Goal: Task Accomplishment & Management: Use online tool/utility

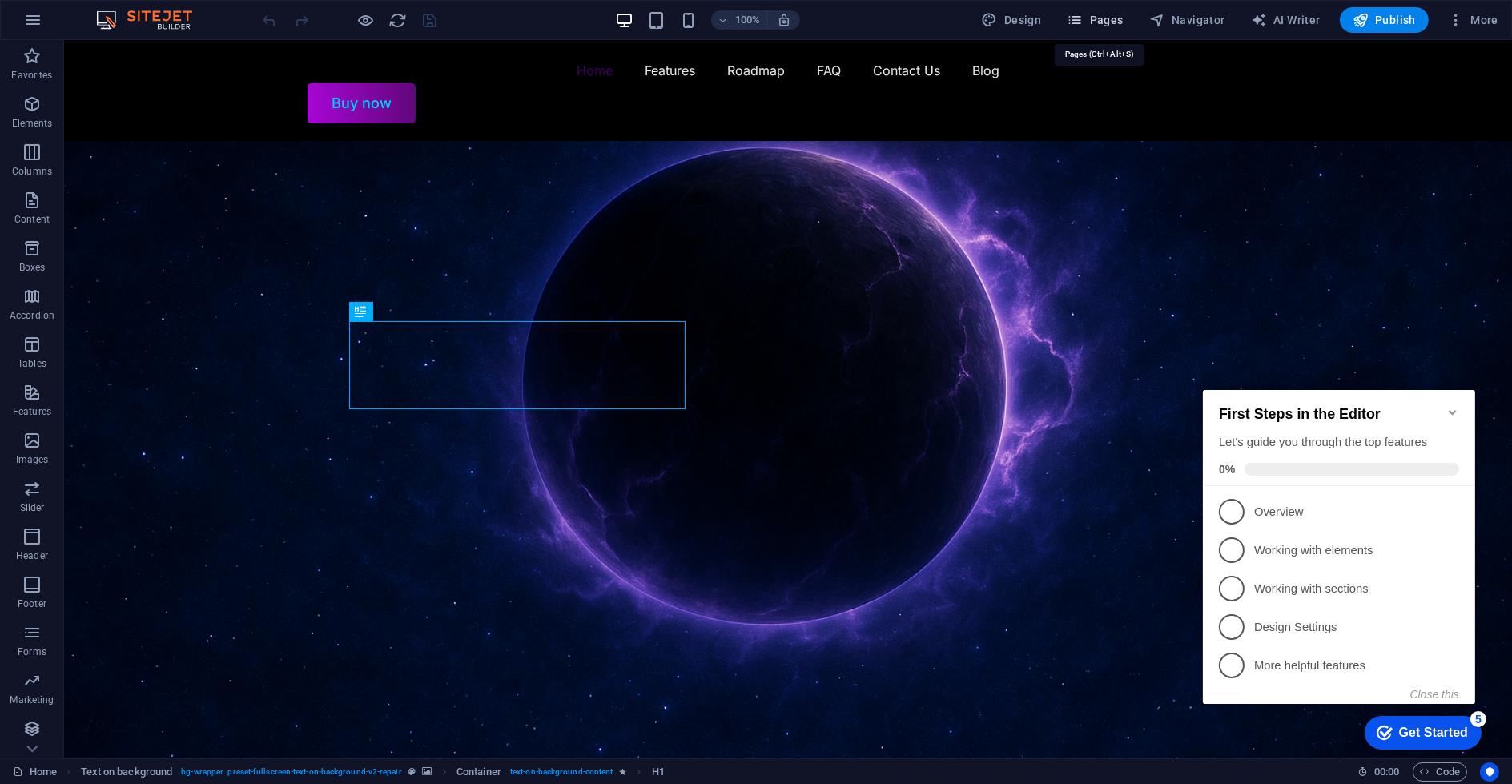
click at [1101, 20] on span "Pages" at bounding box center [1096, 20] width 56 height 16
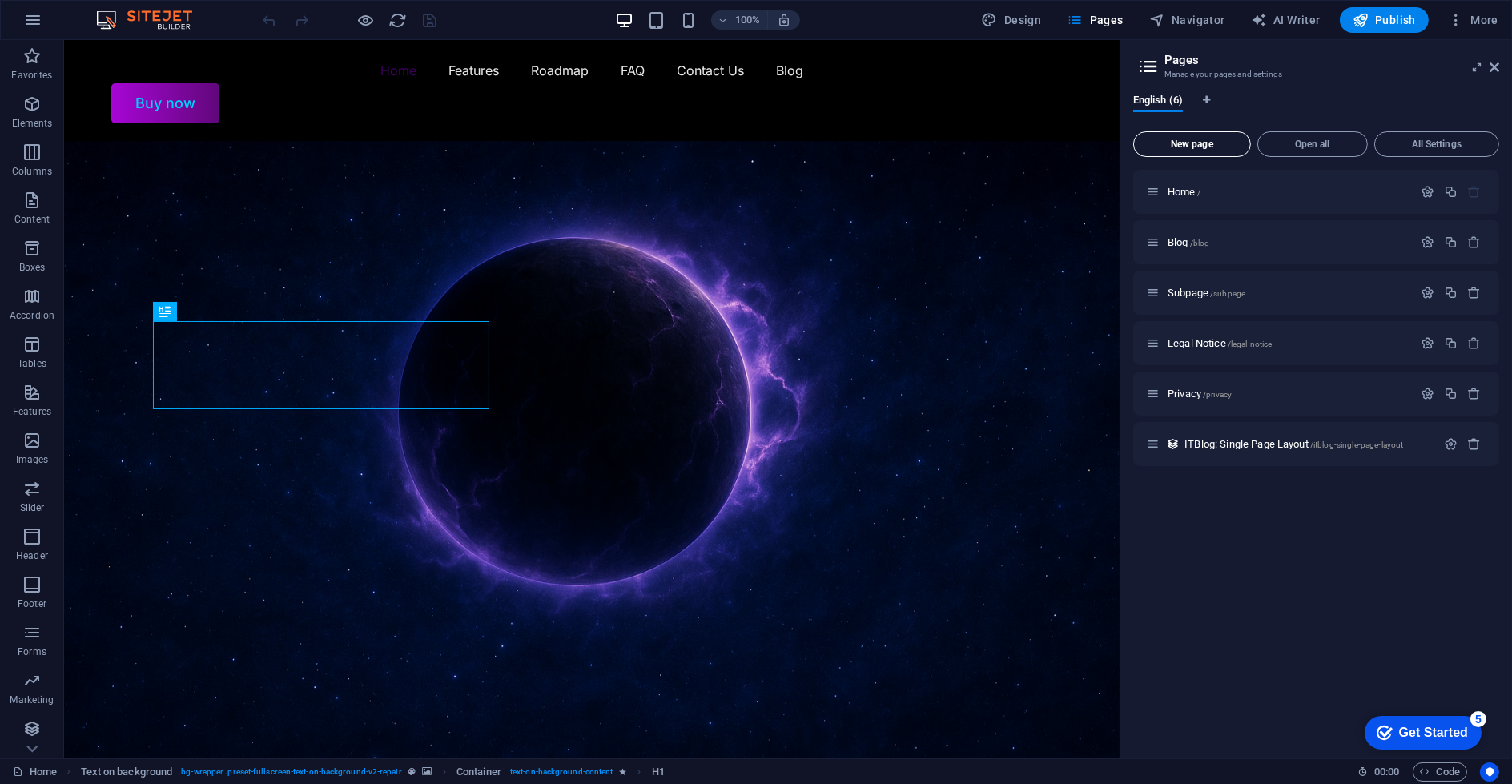
click at [1190, 149] on button "New page" at bounding box center [1192, 144] width 117 height 26
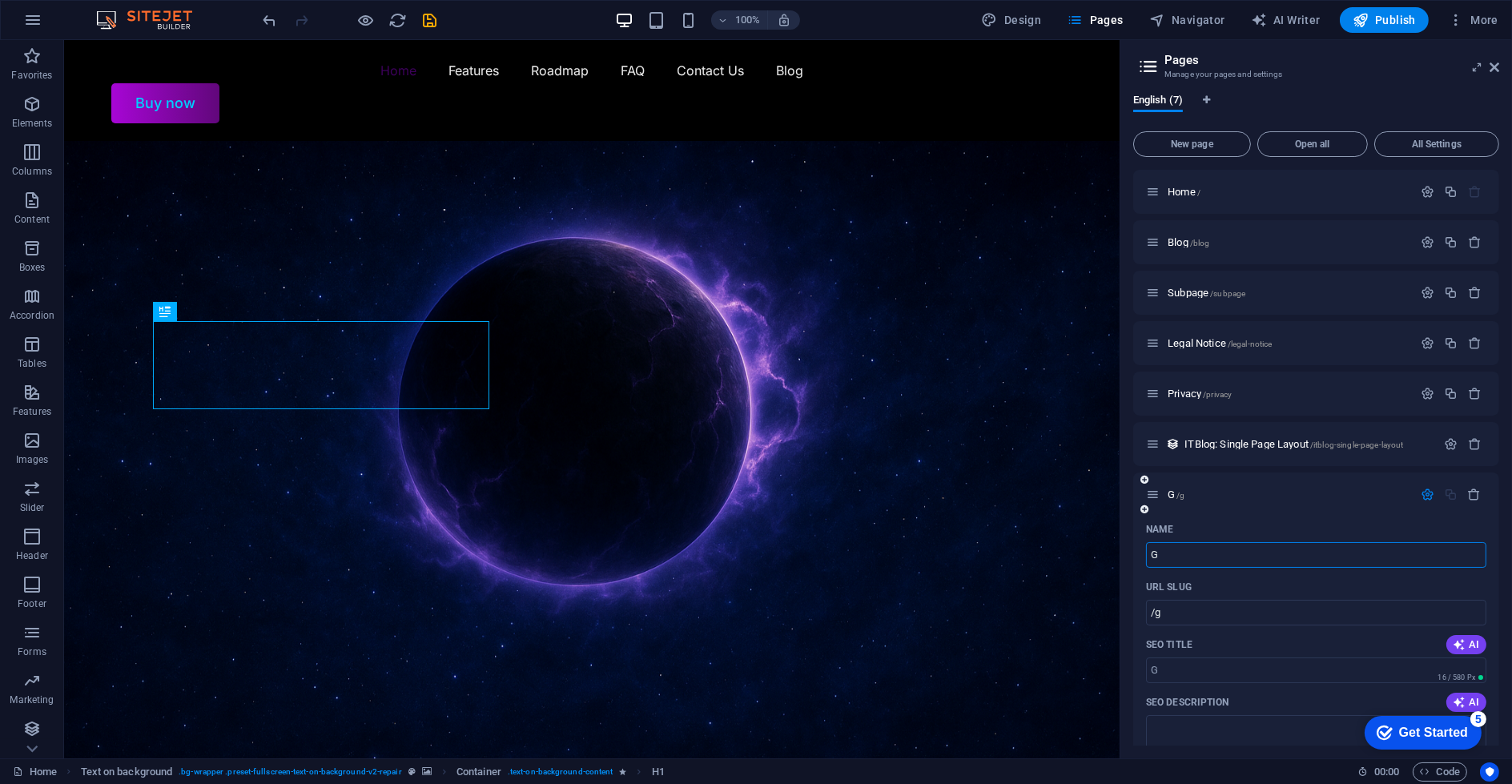
type input "G"
type input "/g"
type input "Games"
type input "/games"
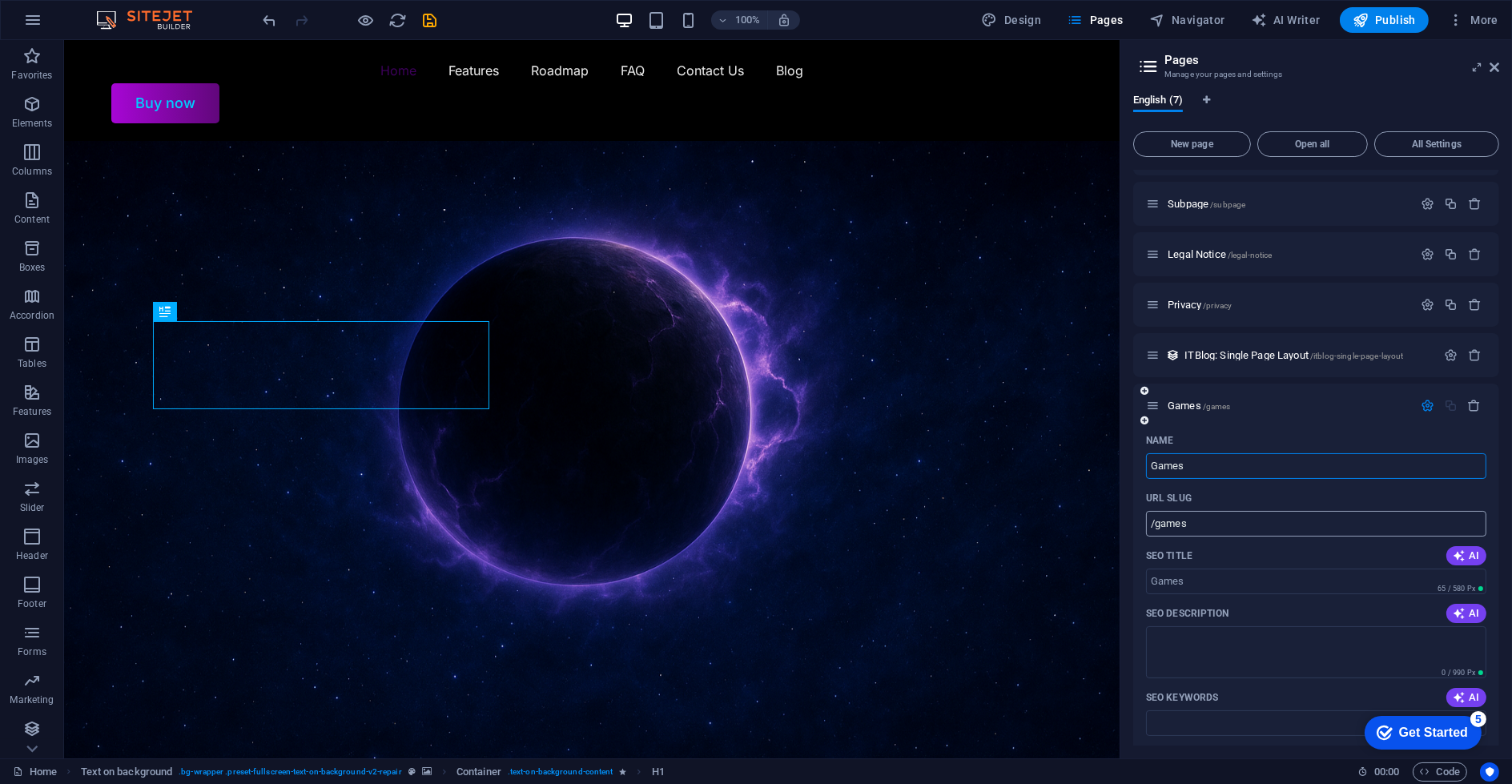
scroll to position [335, 0]
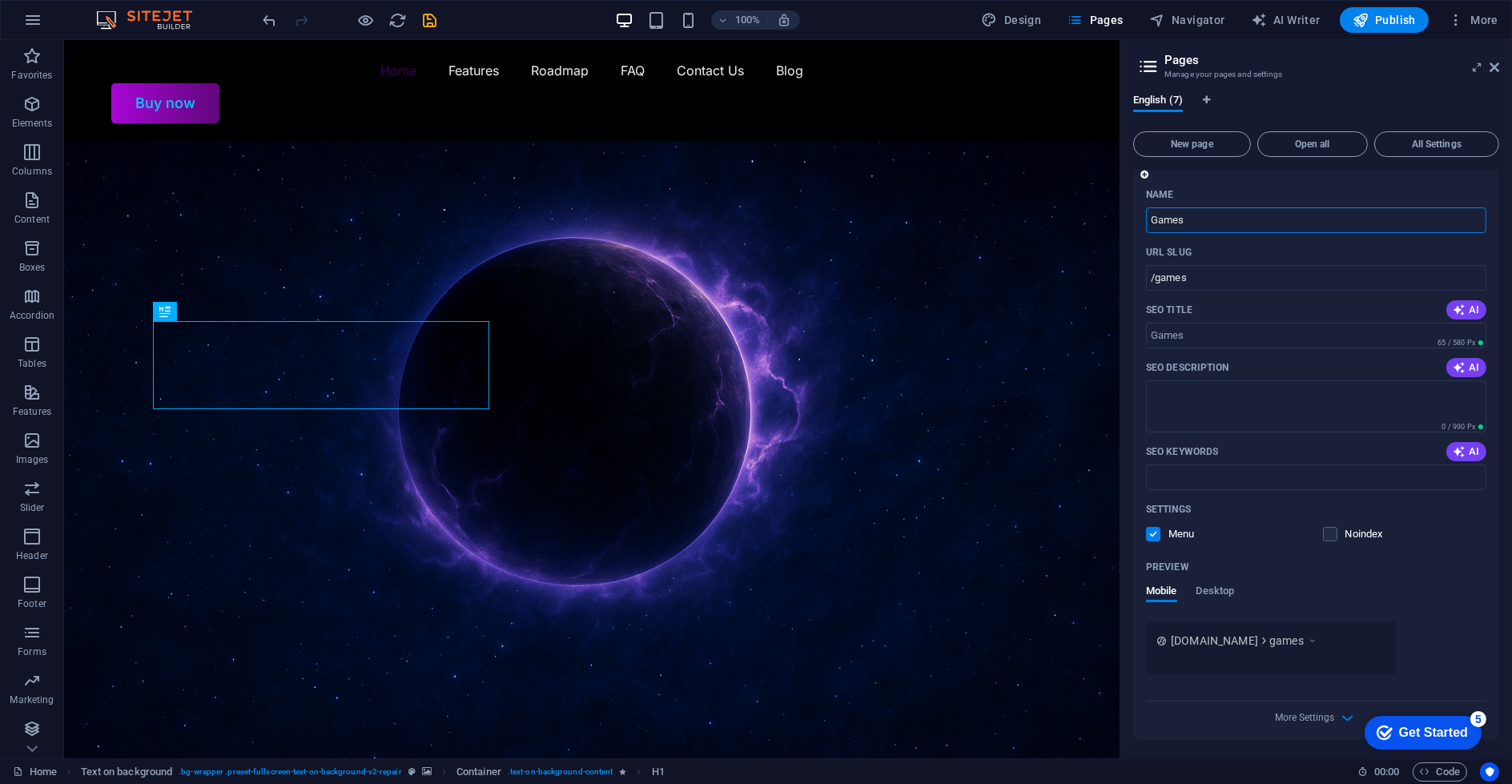
type input "Games"
click at [1378, 579] on div "Preview Mobile Desktop" at bounding box center [1316, 587] width 341 height 67
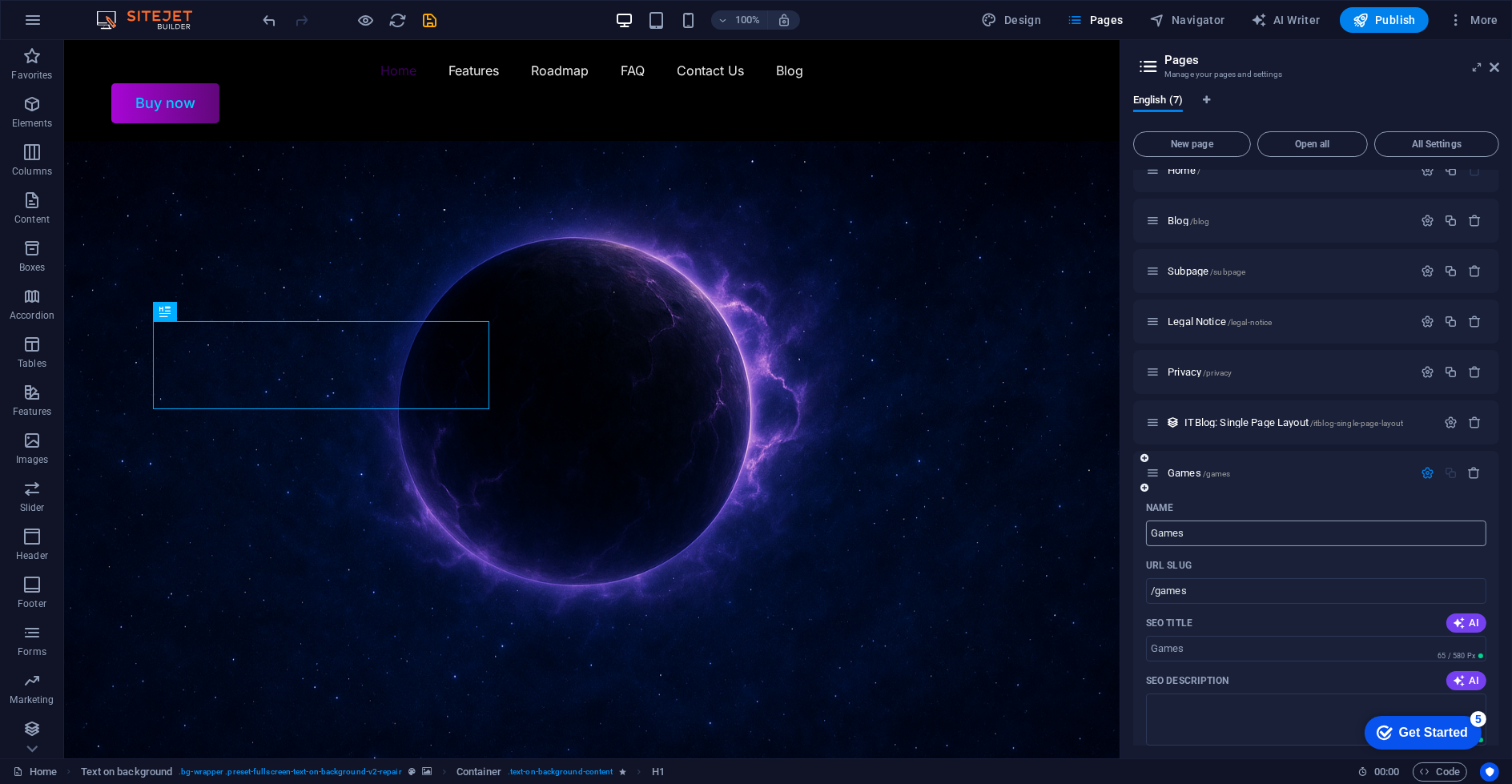
scroll to position [0, 0]
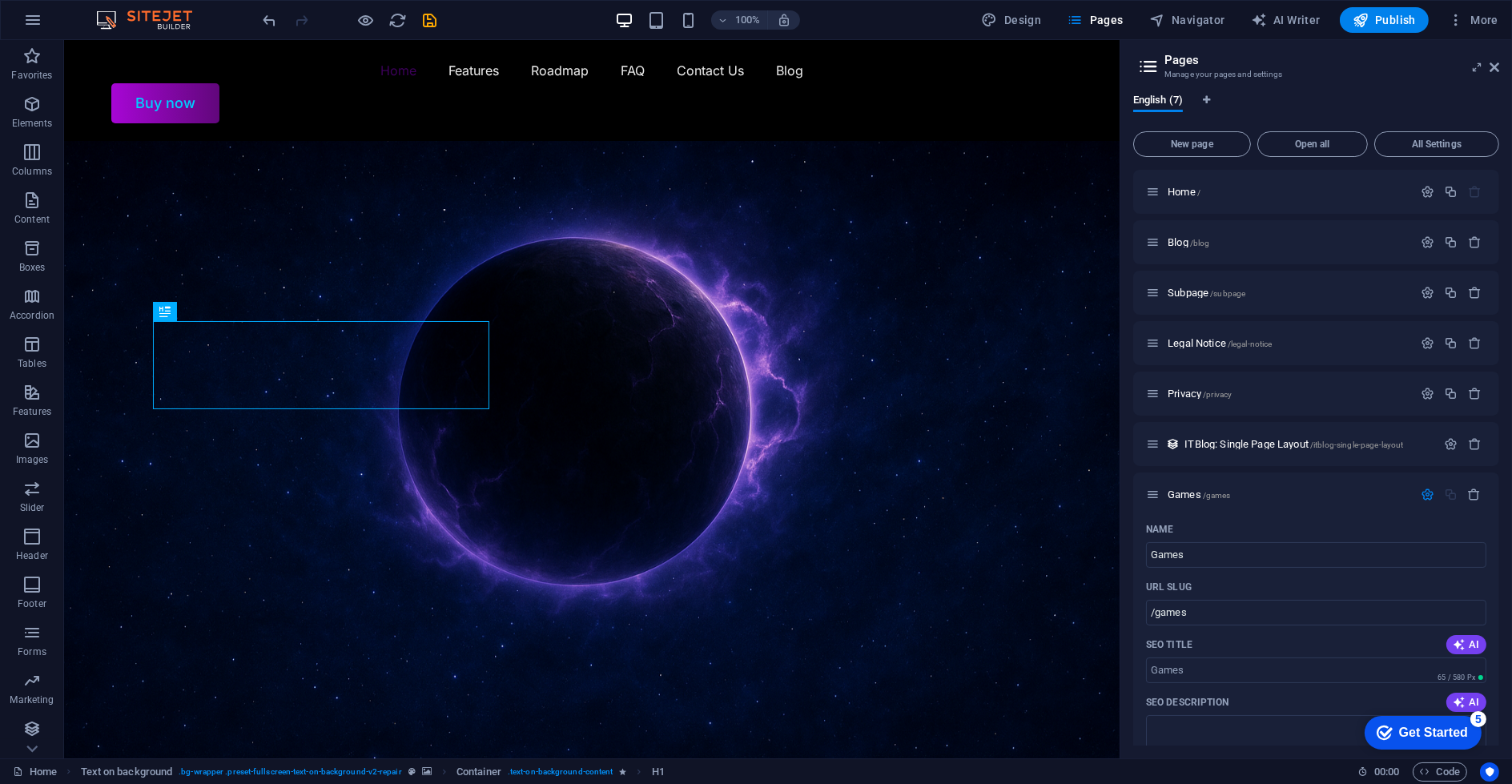
click at [1002, 217] on figure at bounding box center [592, 481] width 1056 height 679
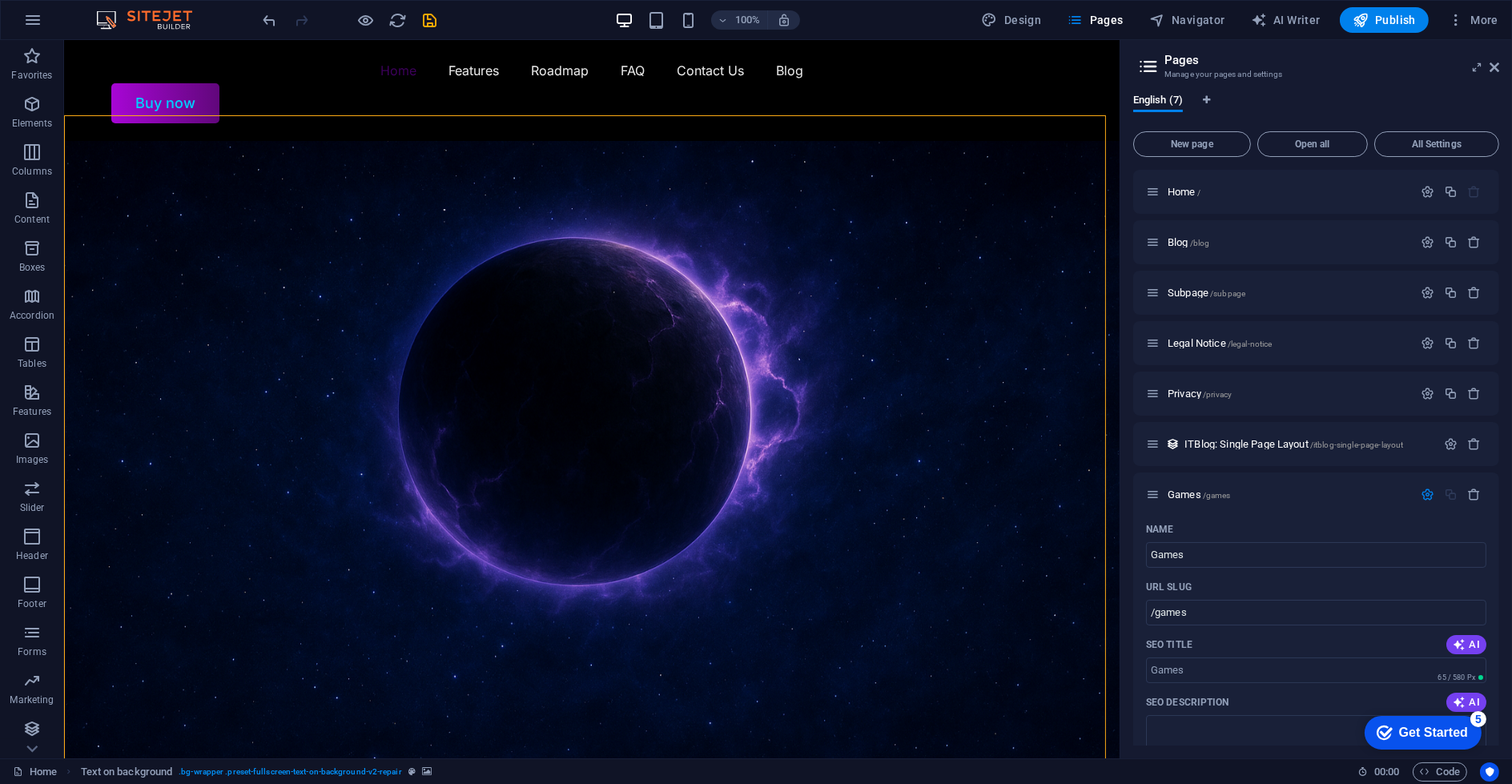
click at [716, 143] on figure at bounding box center [592, 481] width 1056 height 679
click at [1197, 497] on span "Games /games" at bounding box center [1200, 495] width 64 height 12
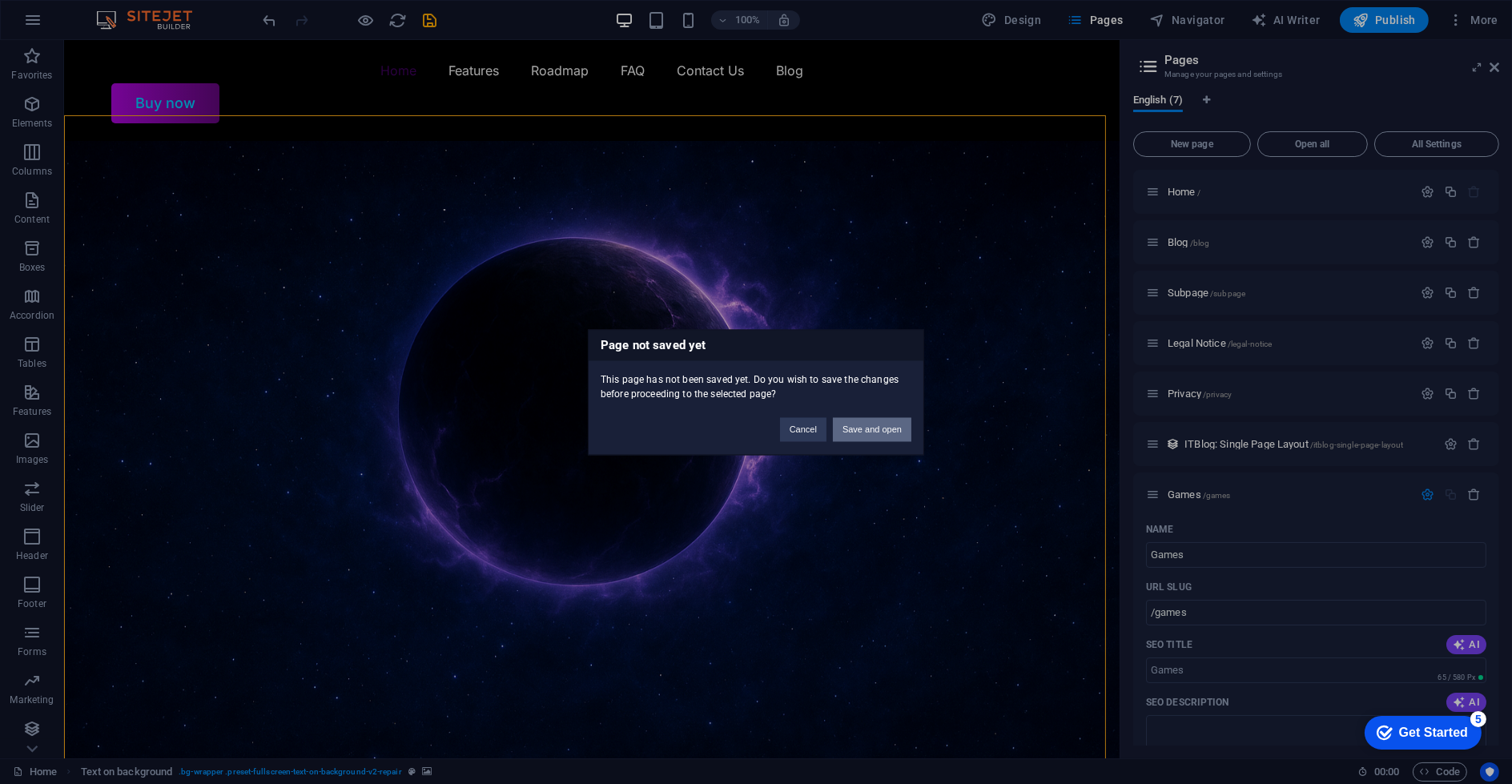
click at [862, 433] on button "Save and open" at bounding box center [872, 429] width 79 height 24
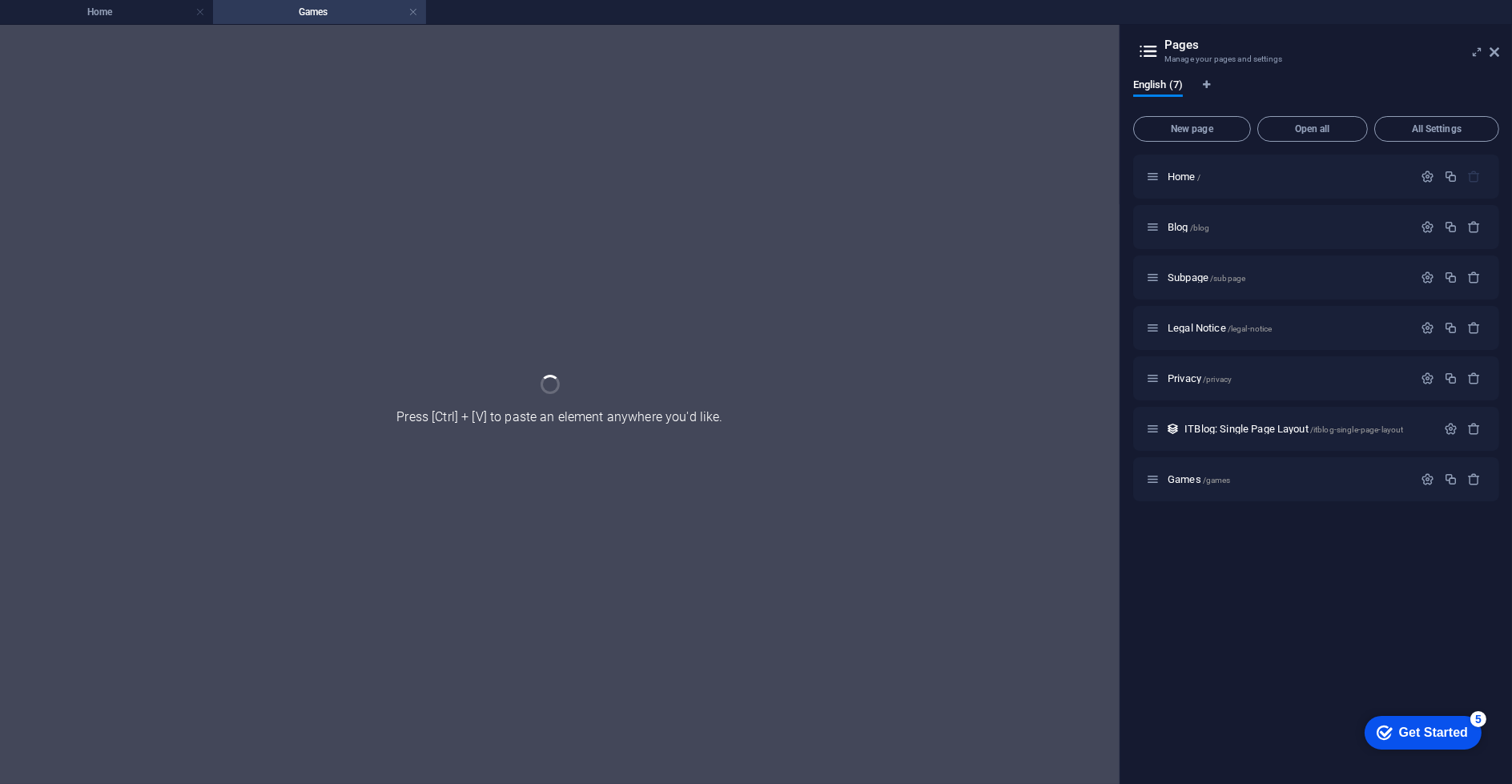
click at [1198, 492] on div "Games /games" at bounding box center [1316, 480] width 366 height 44
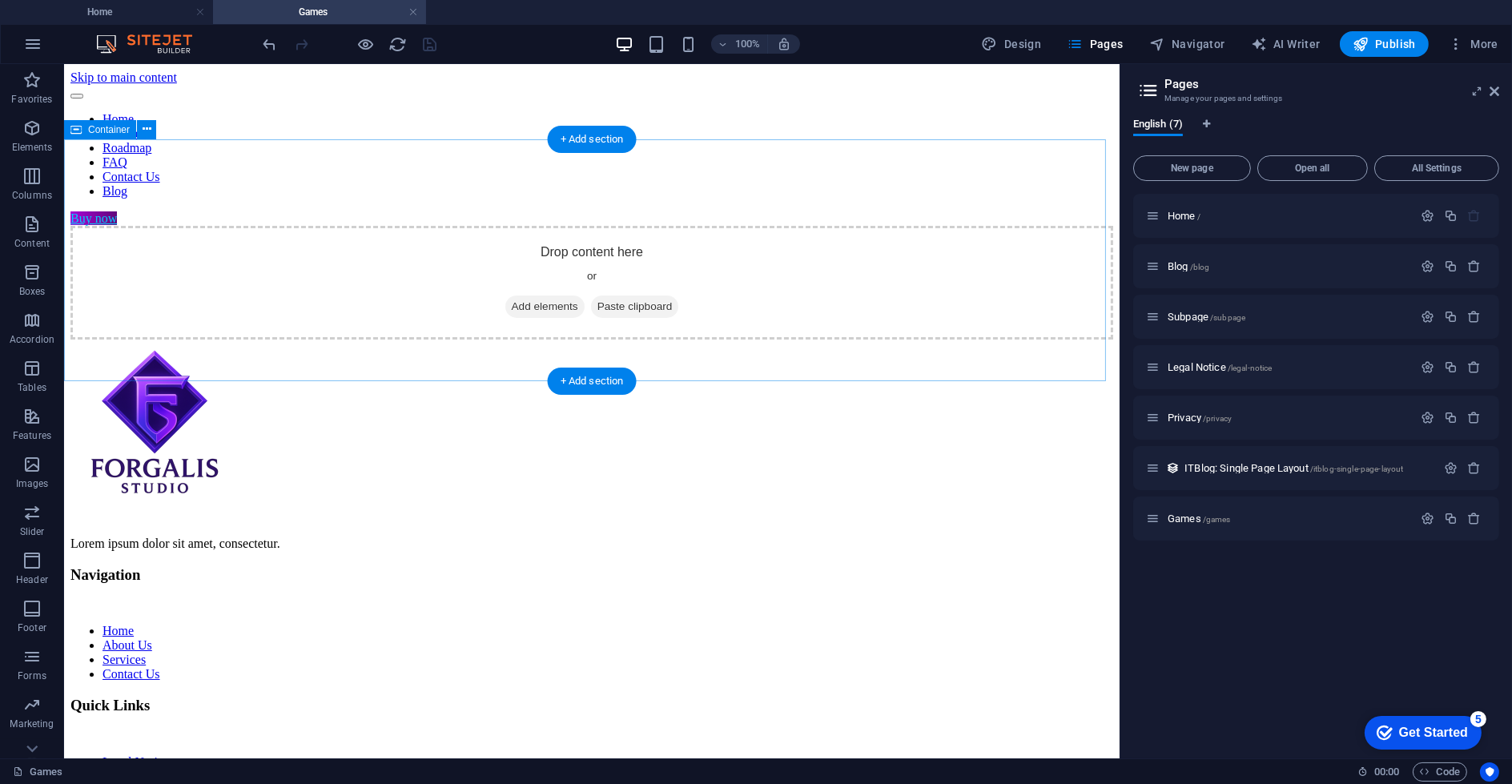
click at [764, 340] on div "Drop content here or Add elements Paste clipboard" at bounding box center [592, 282] width 1043 height 114
click at [698, 340] on div "Drop content here or Add elements Paste clipboard" at bounding box center [592, 282] width 1043 height 114
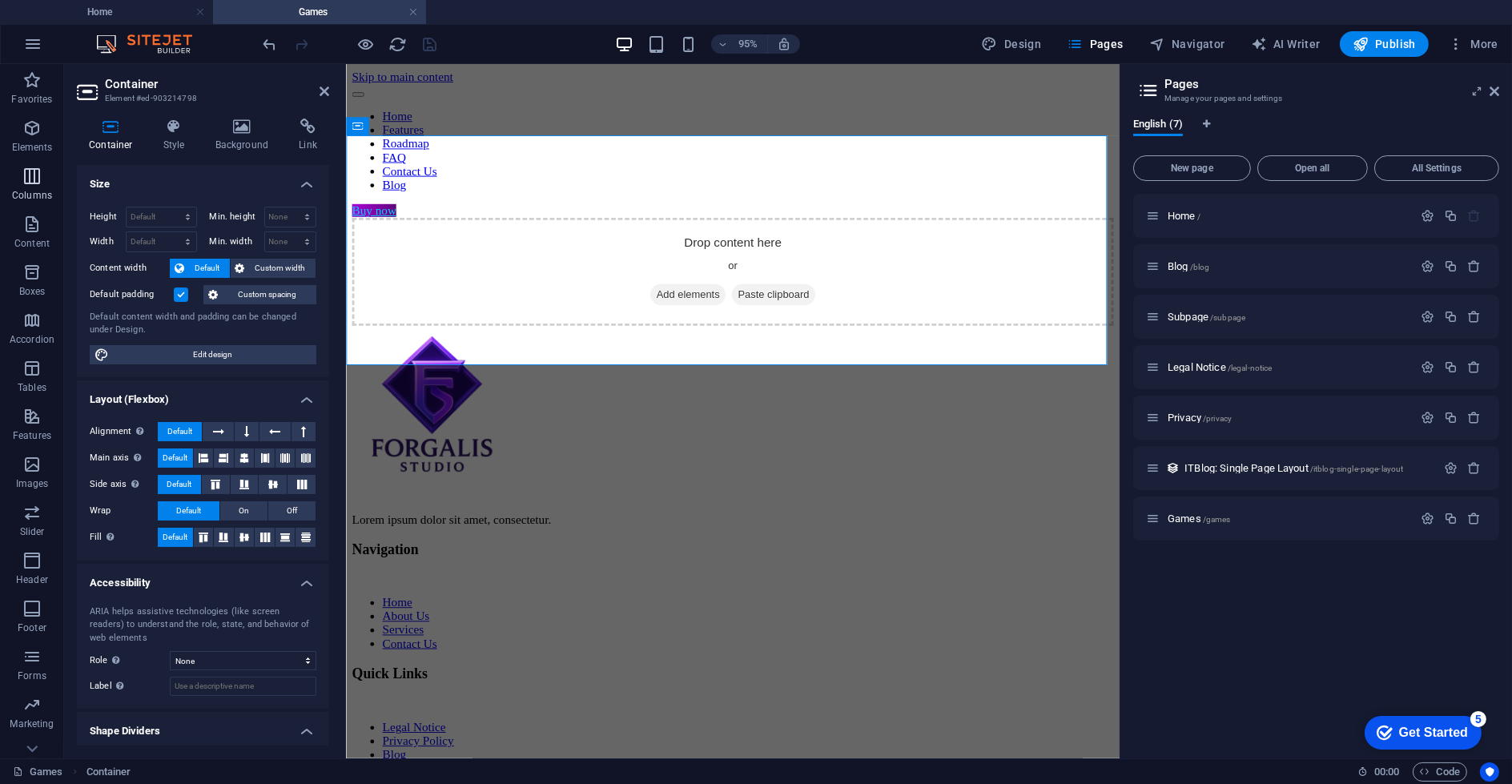
click at [58, 201] on span "Columns" at bounding box center [32, 186] width 64 height 39
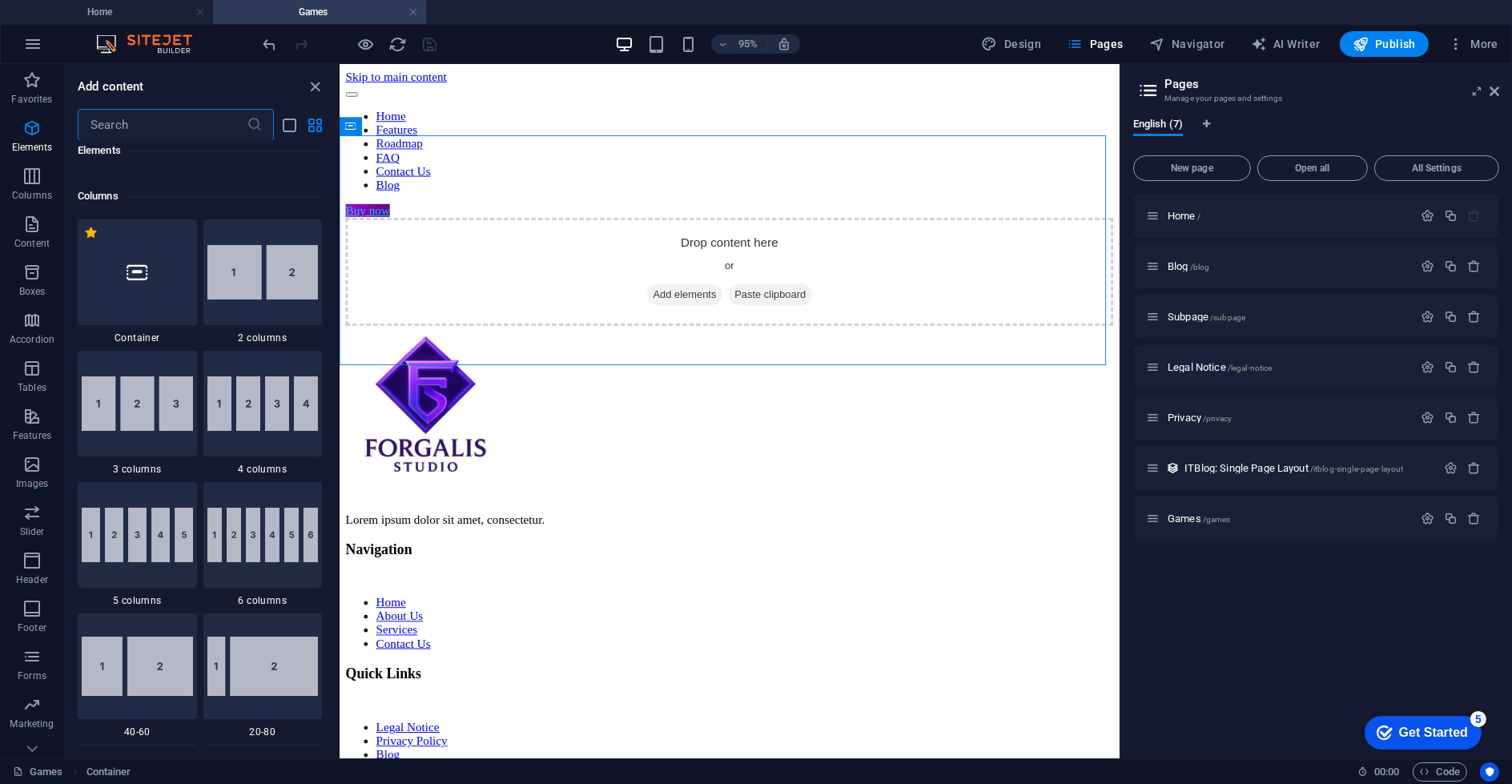
scroll to position [792, 0]
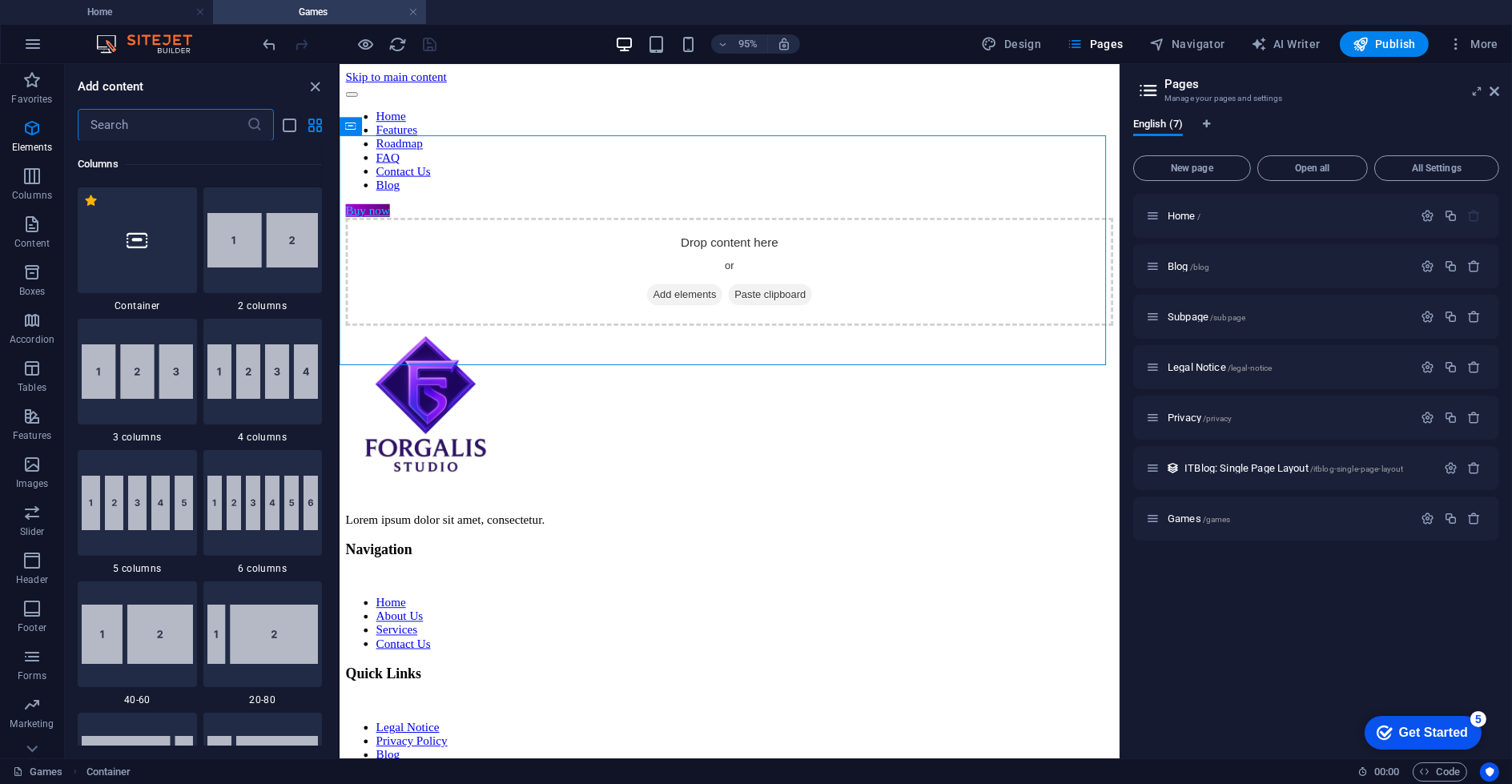
click at [123, 138] on input "text" at bounding box center [162, 124] width 169 height 32
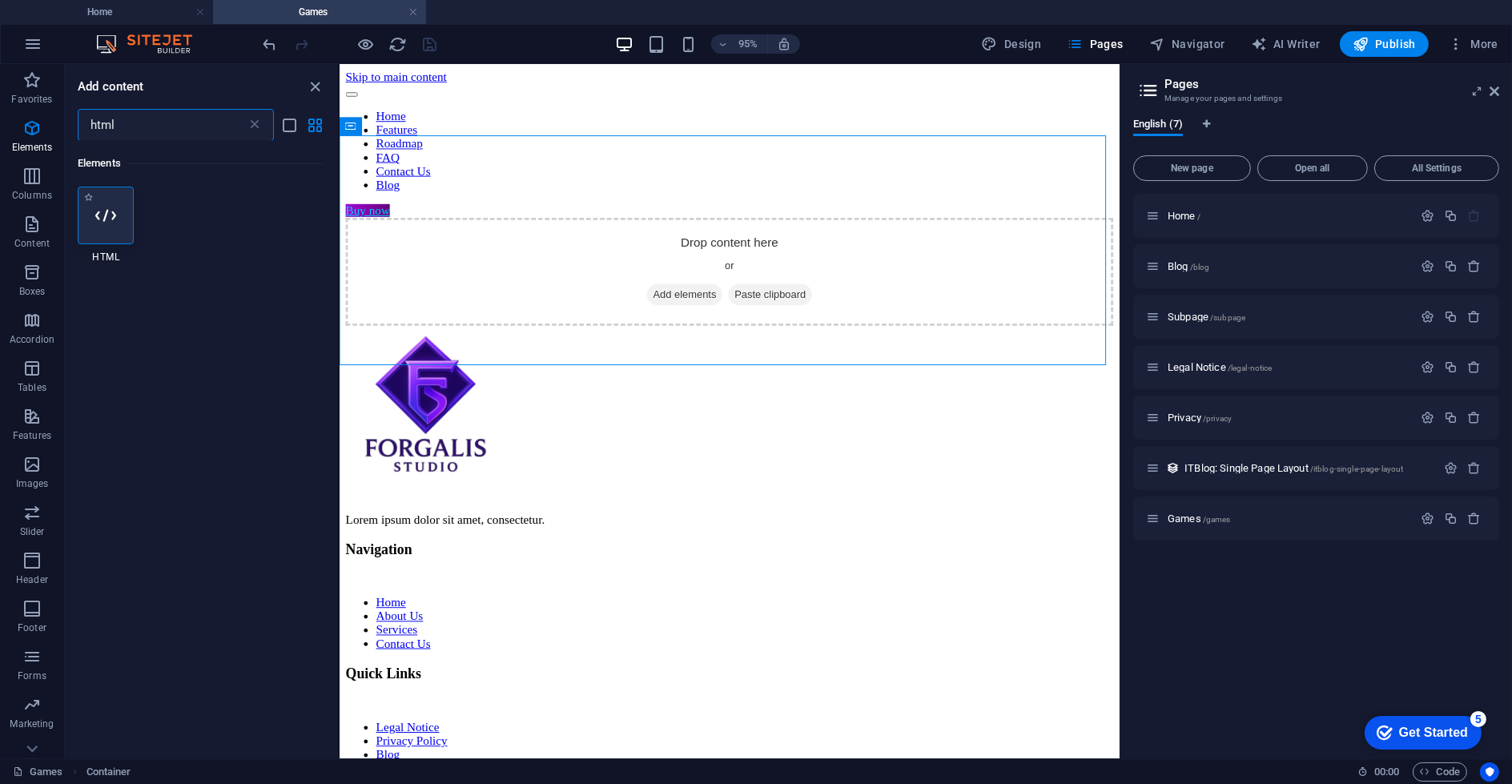
scroll to position [0, 0]
type input "html"
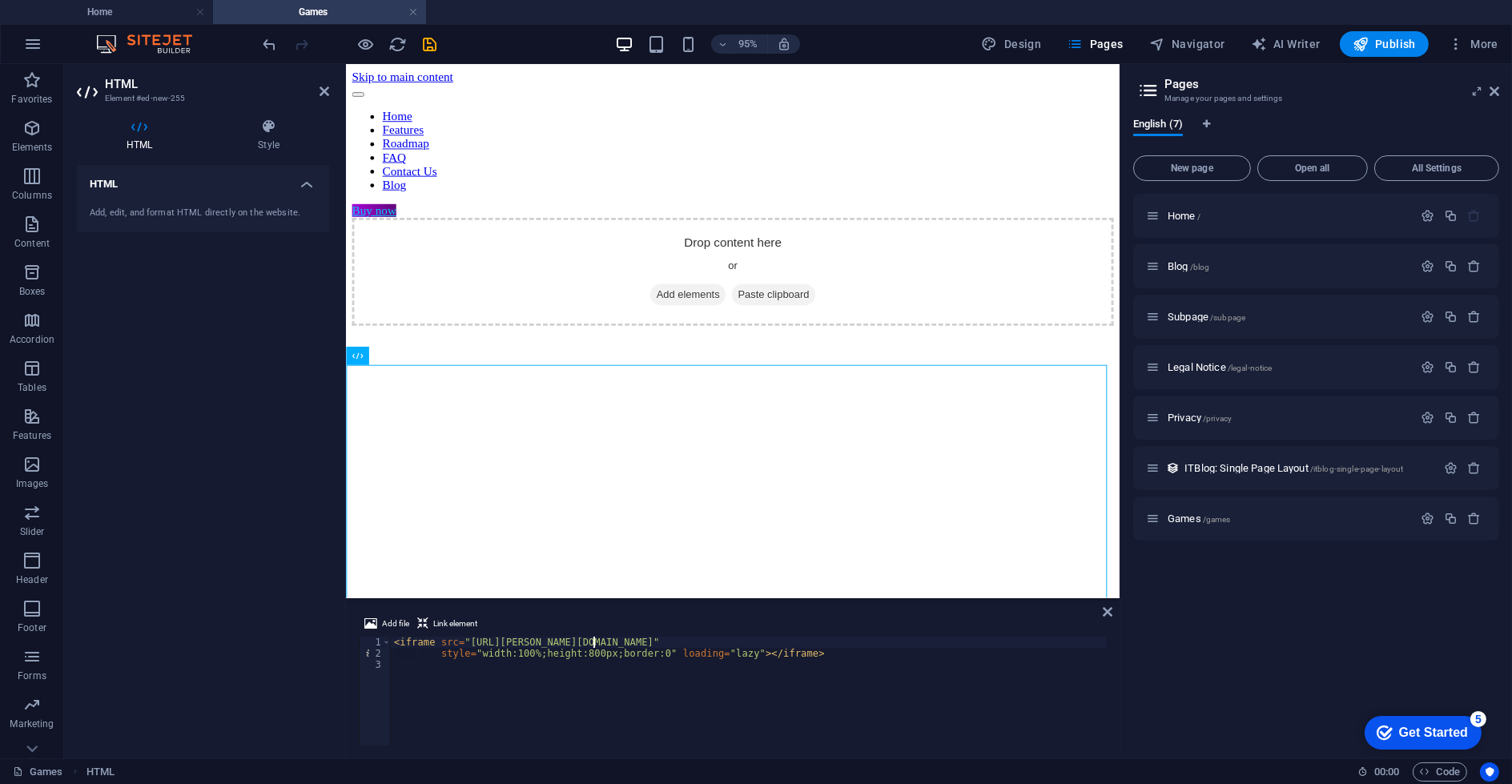
click at [593, 639] on div "< iframe src = "[URL][PERSON_NAME][DOMAIN_NAME]" style = "width:100%;height:800…" at bounding box center [749, 702] width 716 height 131
drag, startPoint x: 576, startPoint y: 642, endPoint x: 618, endPoint y: 638, distance: 42.2
click at [618, 638] on div "< iframe src = "[URL][PERSON_NAME][DOMAIN_NAME]" style = "width:100%;height:800…" at bounding box center [749, 702] width 716 height 131
paste textarea "FT42Xjdx"
click at [773, 649] on div "< iframe src = "[URL][PERSON_NAME][DOMAIN_NAME]" style = "width:100%;height:800…" at bounding box center [749, 702] width 716 height 131
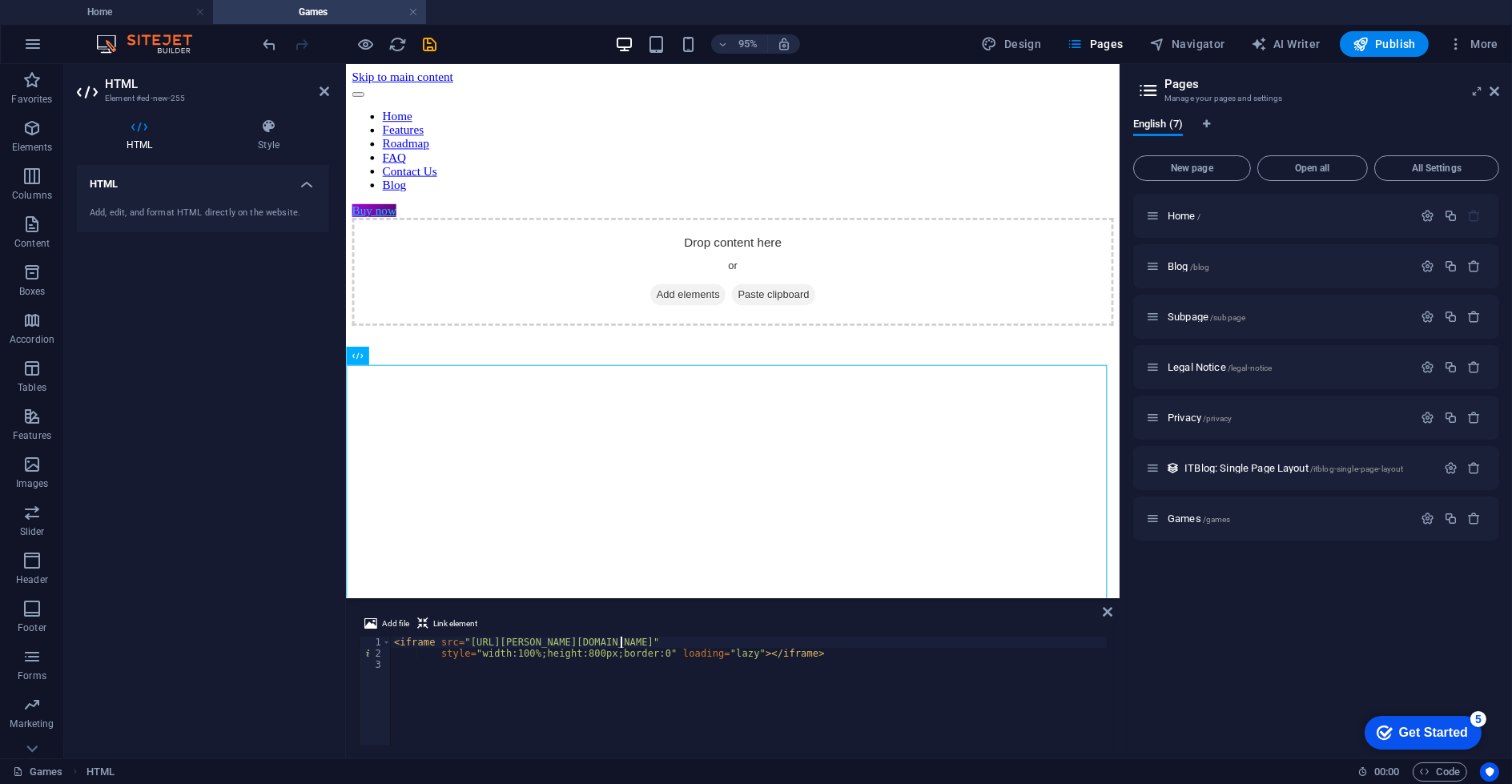
type textarea "style="width:100%;height:800px;border:0" loading="lazy"></iframe>"
drag, startPoint x: 746, startPoint y: 488, endPoint x: 569, endPoint y: 397, distance: 199.0
click at [396, 55] on div at bounding box center [349, 43] width 179 height 26
click at [423, 48] on icon "save" at bounding box center [430, 44] width 19 height 19
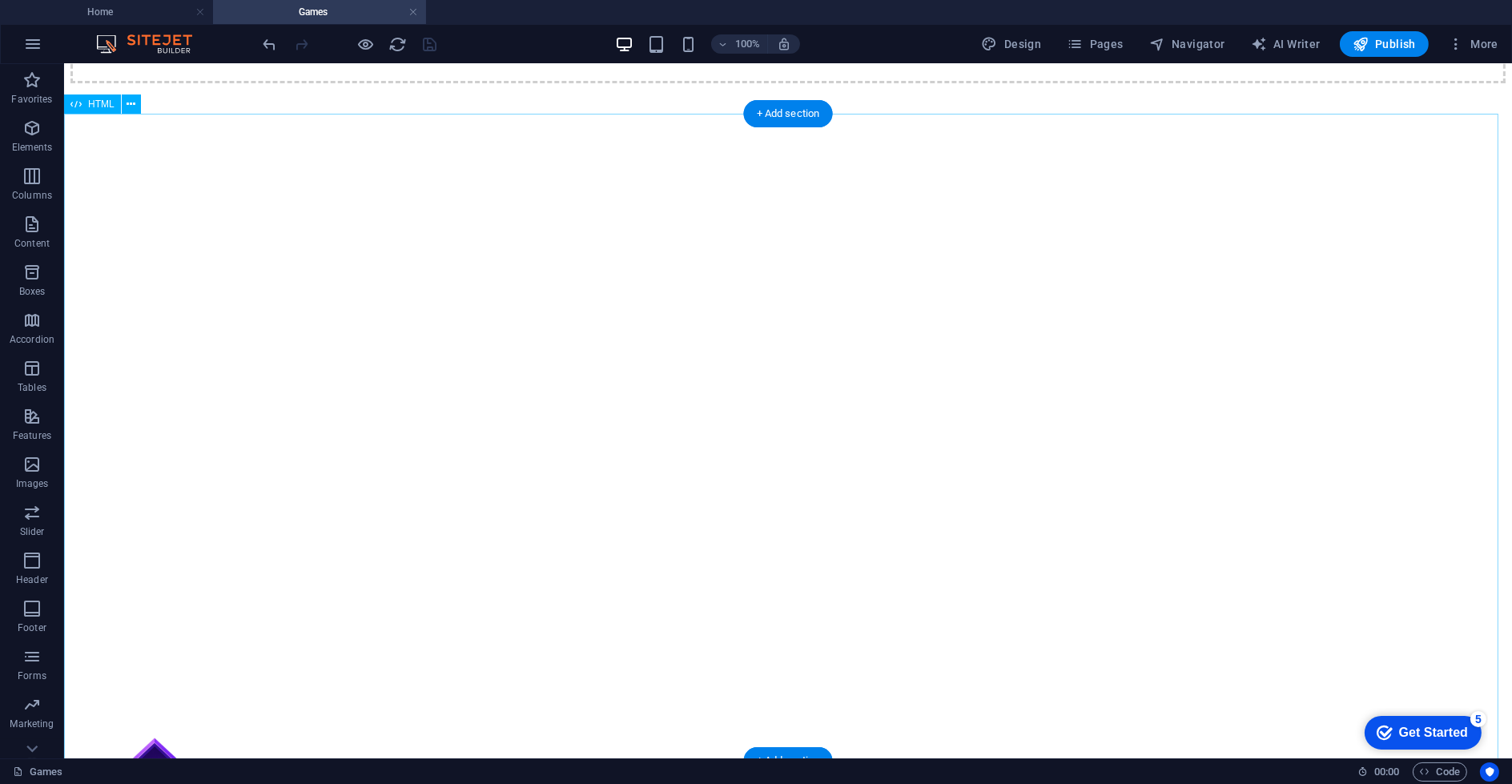
scroll to position [266, 0]
click at [653, 504] on div at bounding box center [788, 395] width 1435 height 644
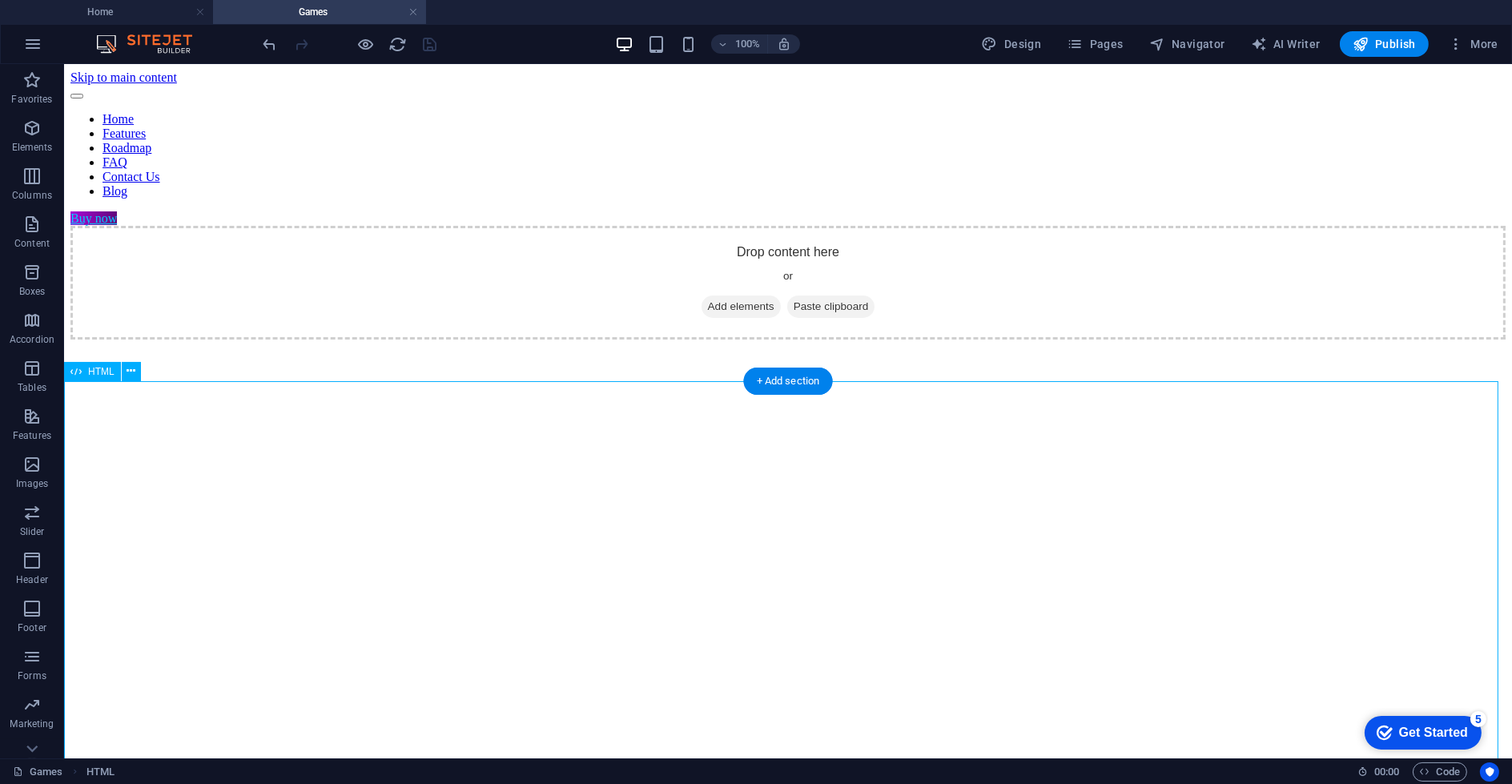
scroll to position [89, 0]
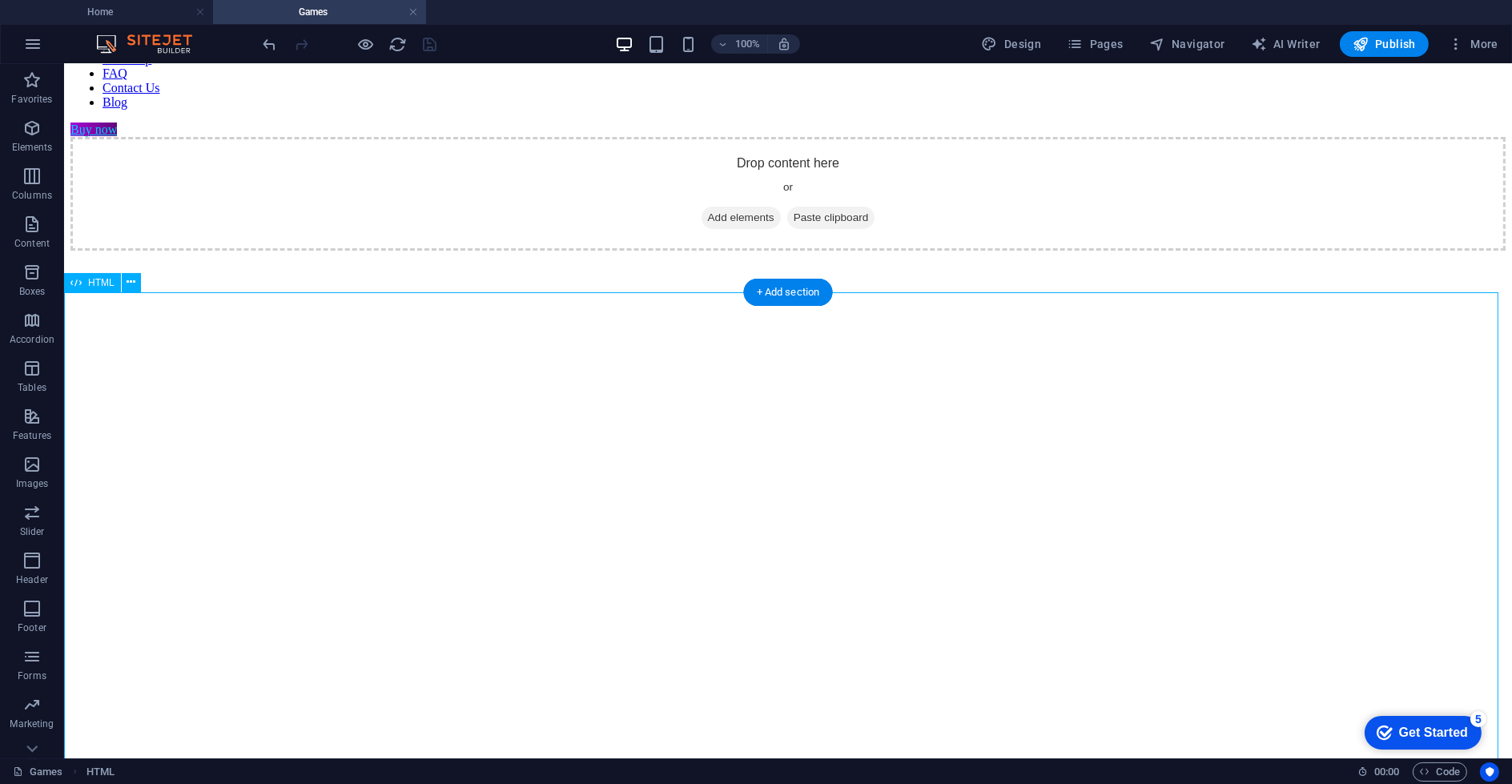
click at [341, 421] on div at bounding box center [788, 572] width 1435 height 644
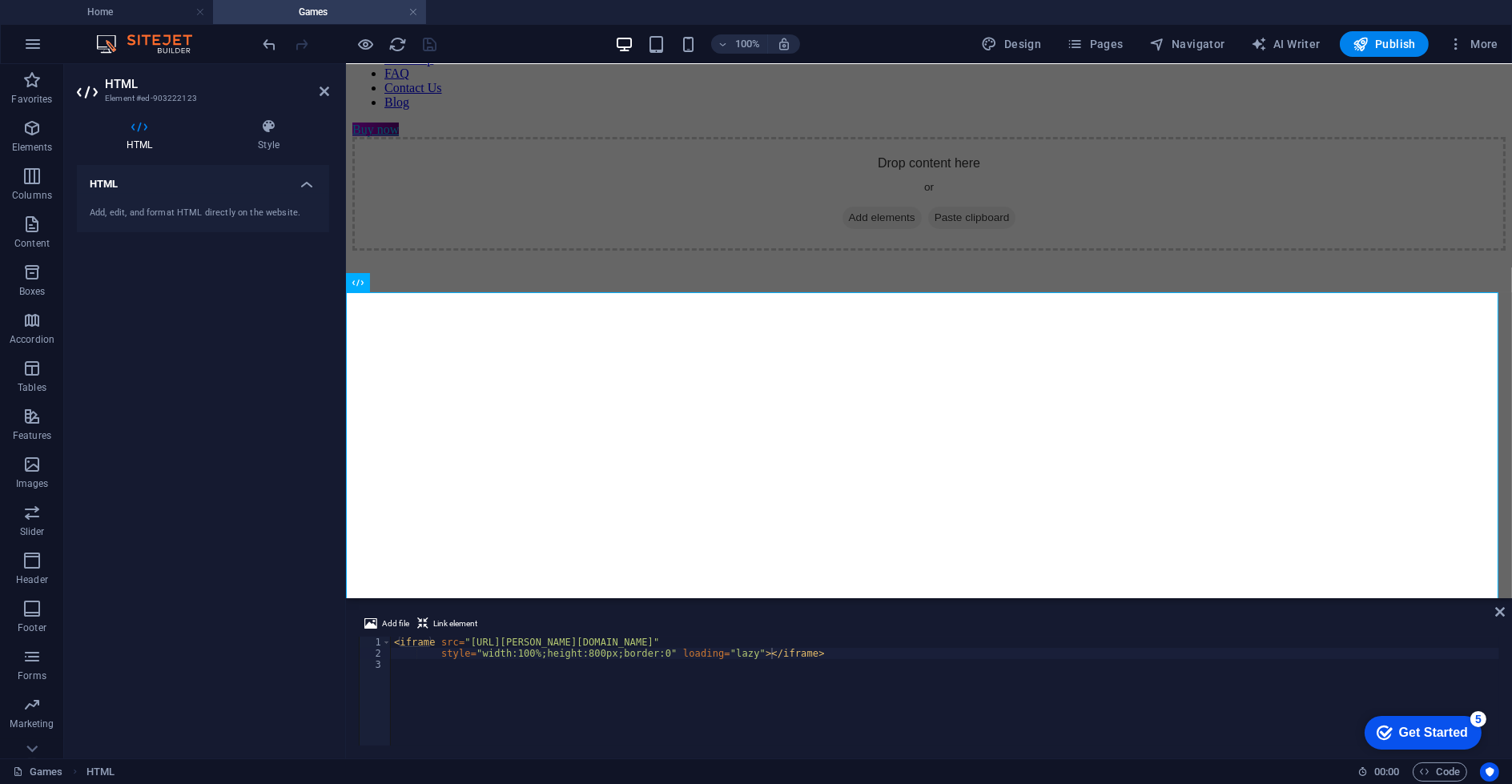
click at [287, 114] on div "HTML Style HTML Add, edit, and format HTML directly on the website. Preset Elem…" at bounding box center [203, 432] width 278 height 653
click at [274, 122] on icon at bounding box center [268, 126] width 121 height 16
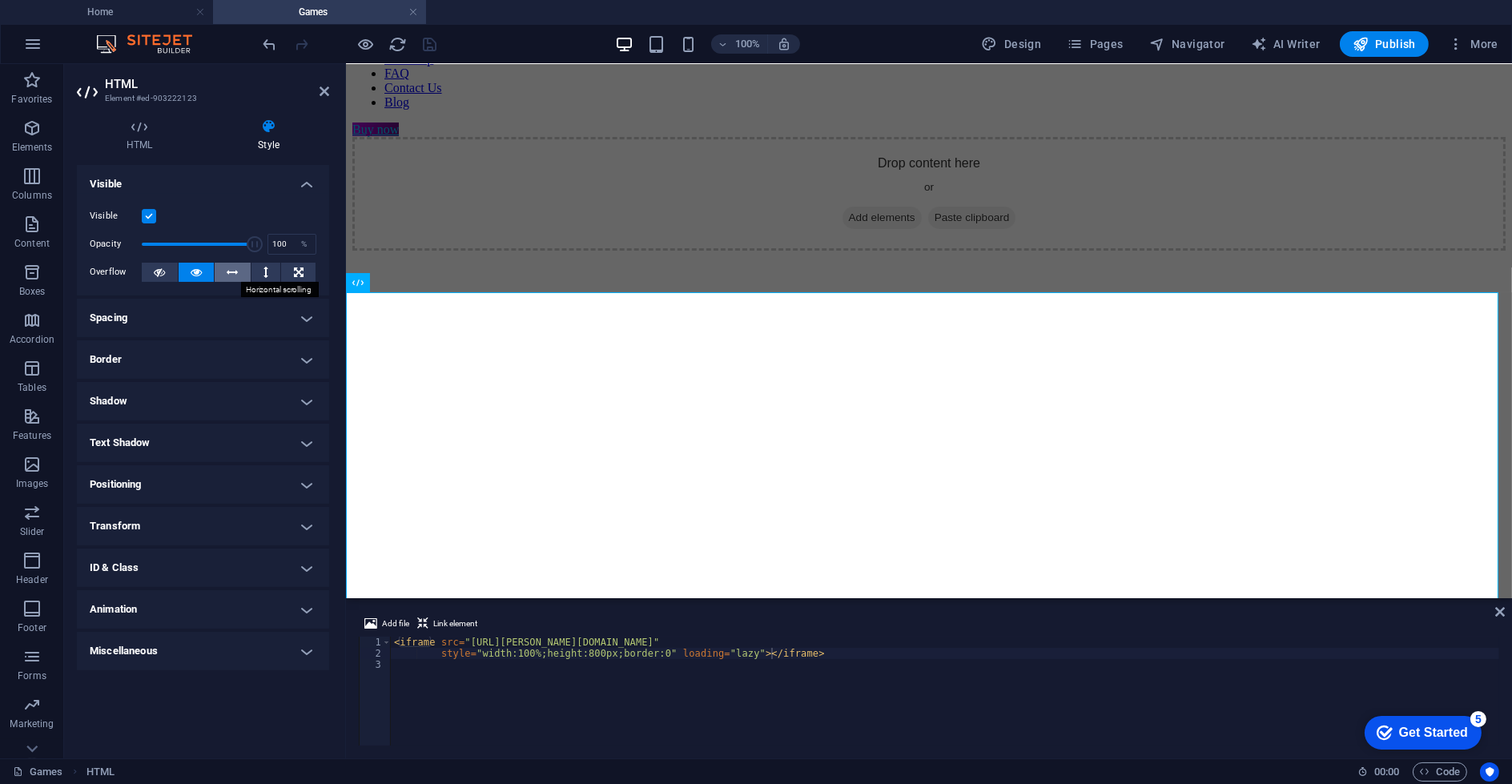
click at [228, 274] on icon at bounding box center [233, 273] width 11 height 19
click at [192, 279] on icon at bounding box center [196, 273] width 11 height 19
click at [274, 273] on button at bounding box center [266, 273] width 30 height 19
click at [204, 276] on button at bounding box center [197, 273] width 36 height 19
click at [158, 123] on icon at bounding box center [139, 126] width 125 height 16
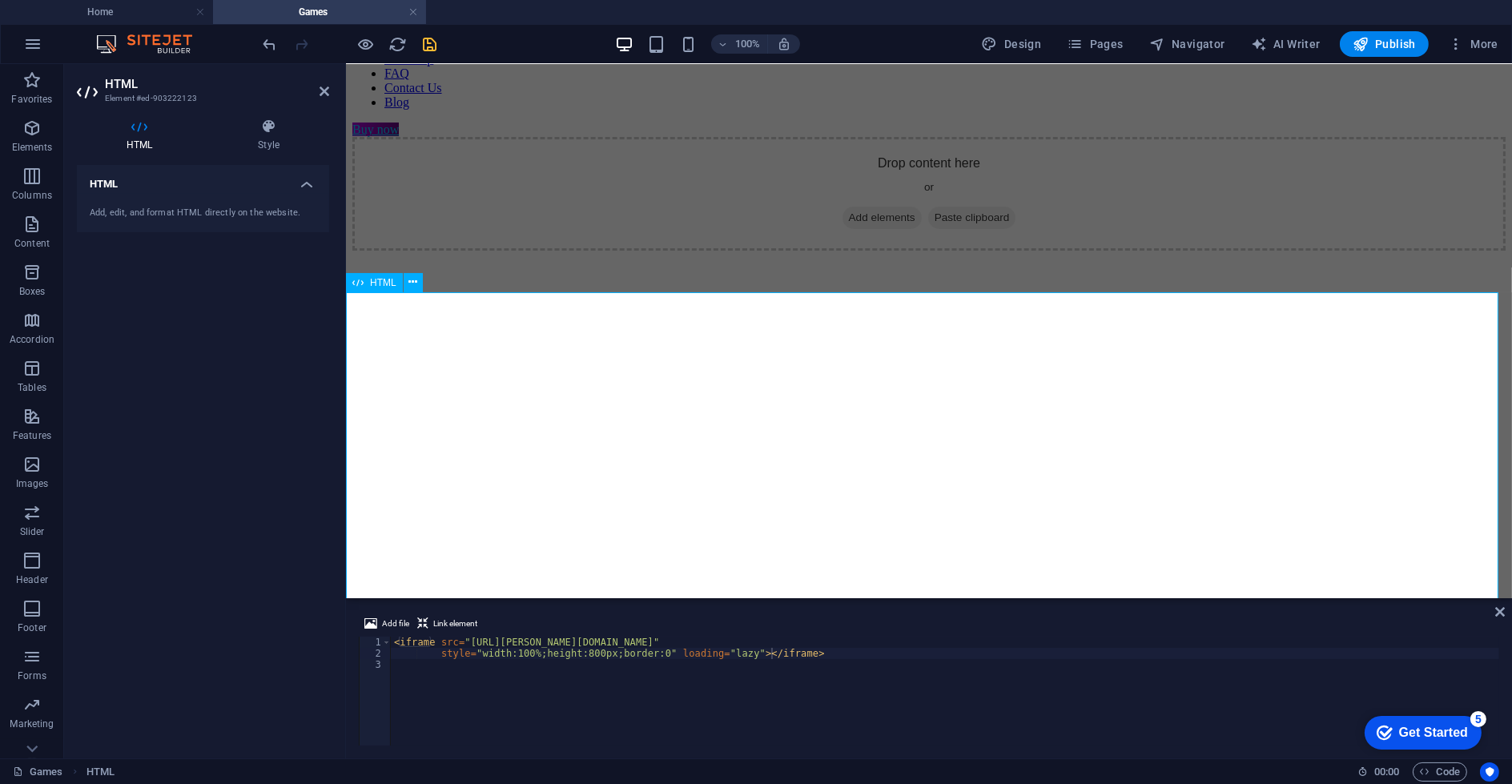
click at [675, 312] on div at bounding box center [929, 572] width 1154 height 644
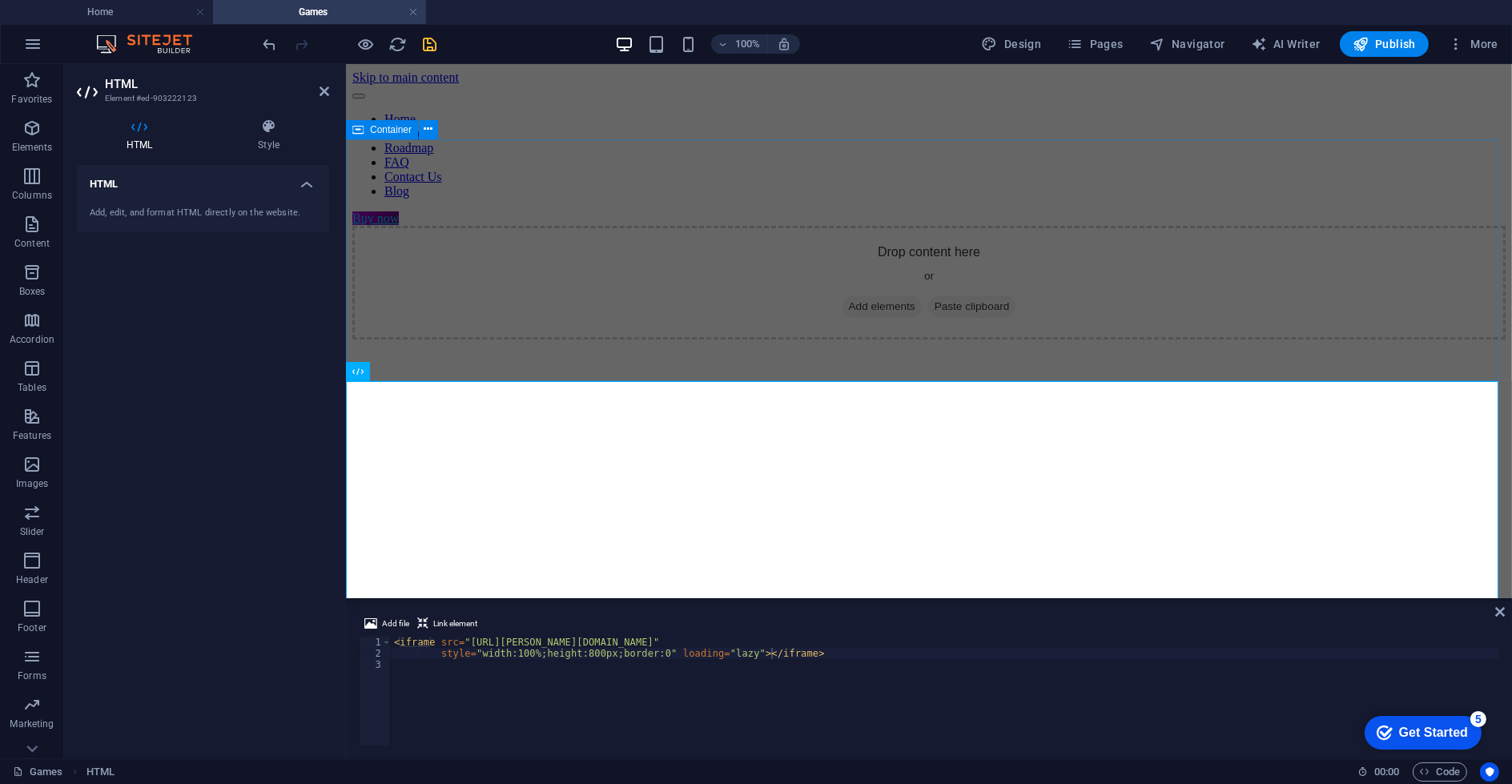
click at [666, 340] on div "Drop content here or Add elements Paste clipboard" at bounding box center [929, 282] width 1154 height 114
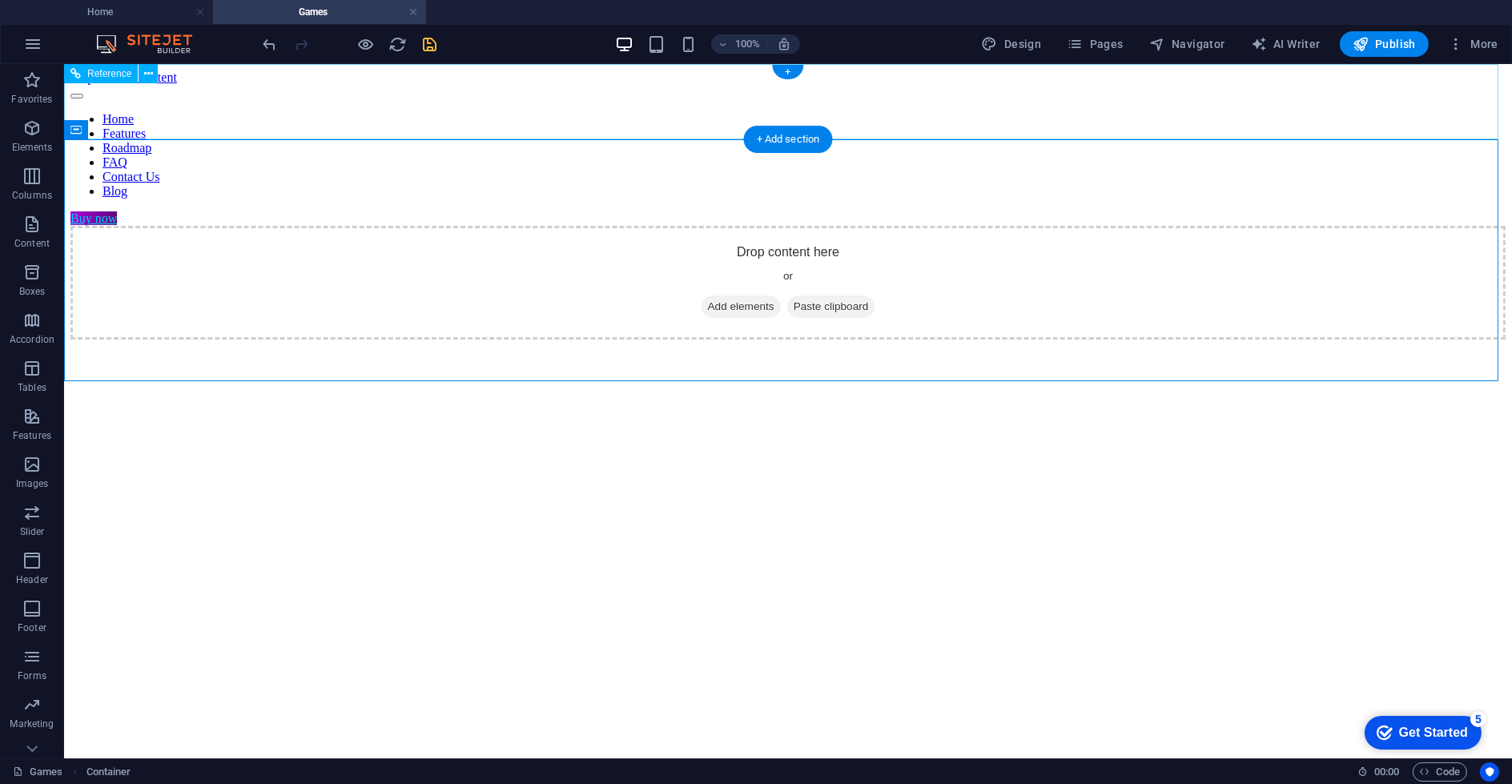
click at [1250, 212] on div "Buy now" at bounding box center [788, 219] width 1435 height 14
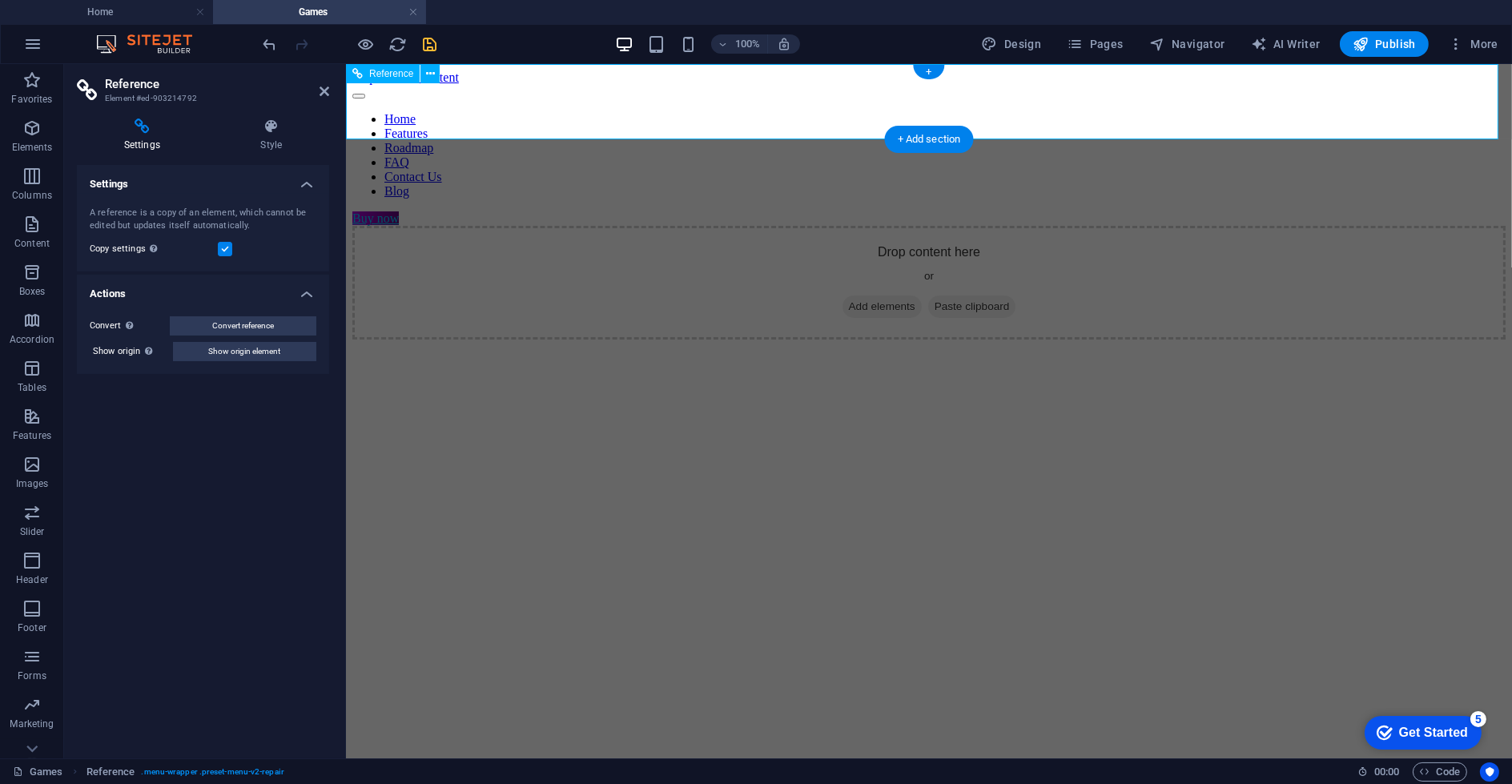
click at [1387, 212] on div "Buy now" at bounding box center [929, 219] width 1154 height 14
click at [260, 140] on h4 "Style" at bounding box center [271, 135] width 116 height 34
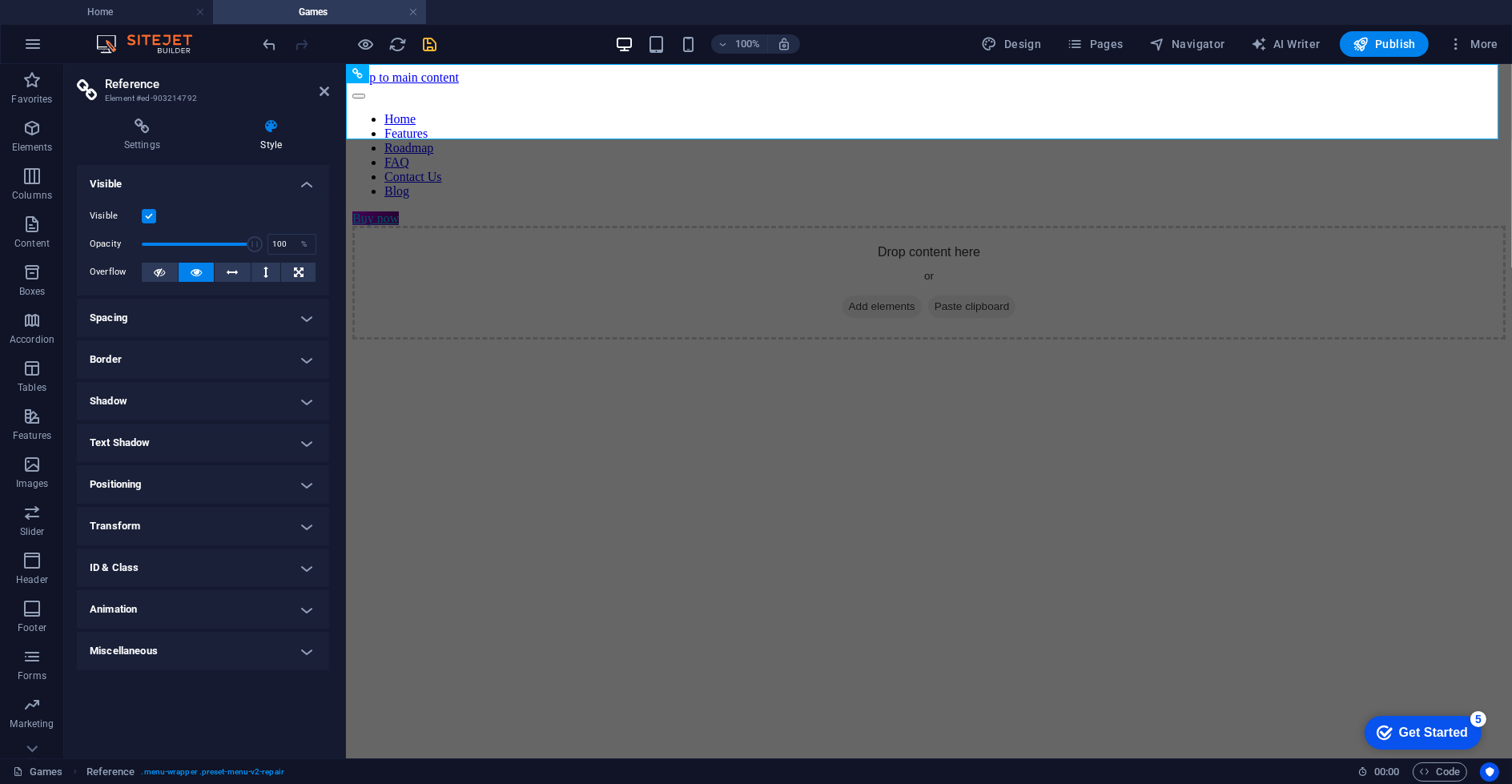
click at [148, 155] on div "Settings Style Settings A reference is a copy of an element, which cannot be ed…" at bounding box center [203, 431] width 252 height 627
click at [145, 138] on h4 "Settings" at bounding box center [145, 135] width 137 height 34
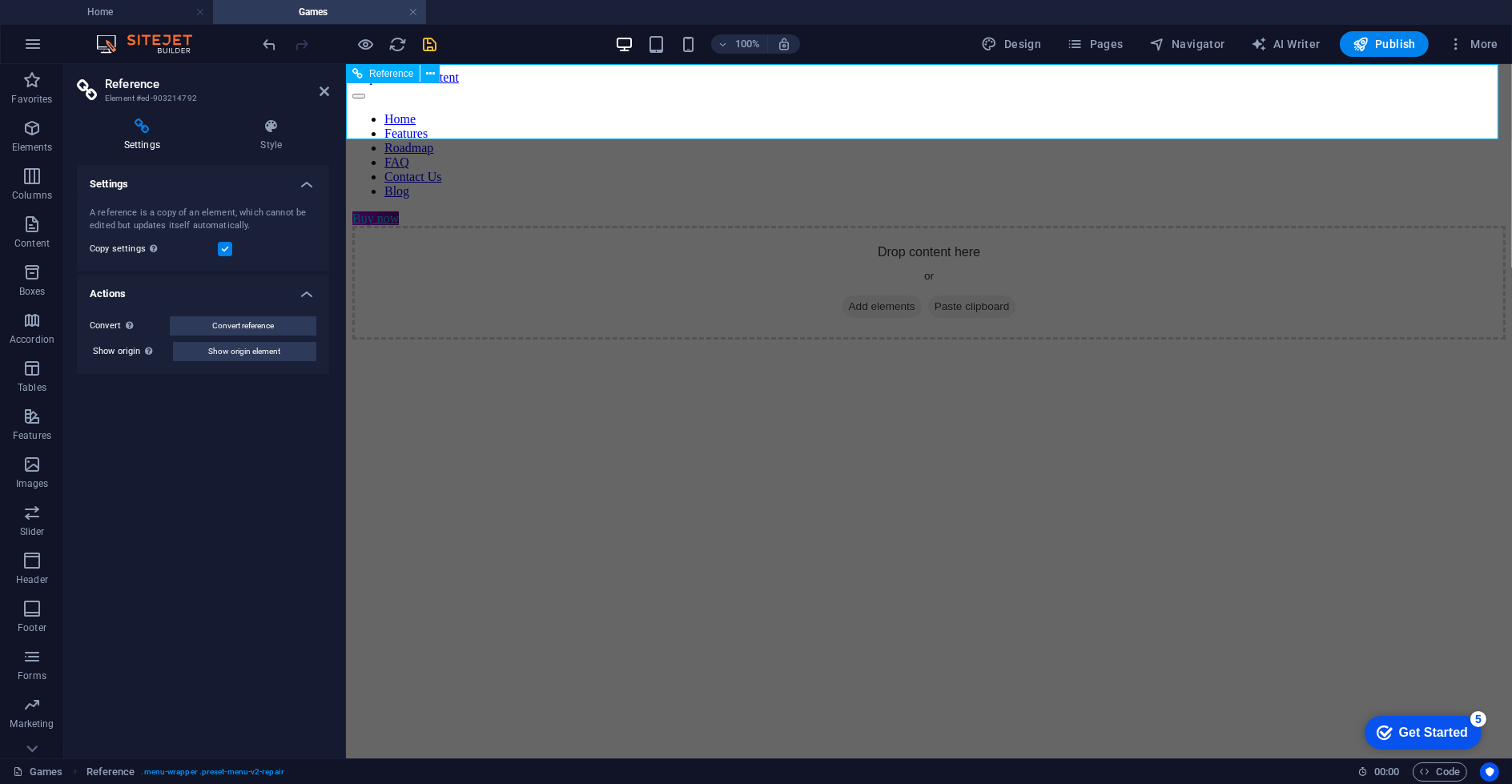
click at [1306, 212] on div "Buy now" at bounding box center [929, 219] width 1154 height 14
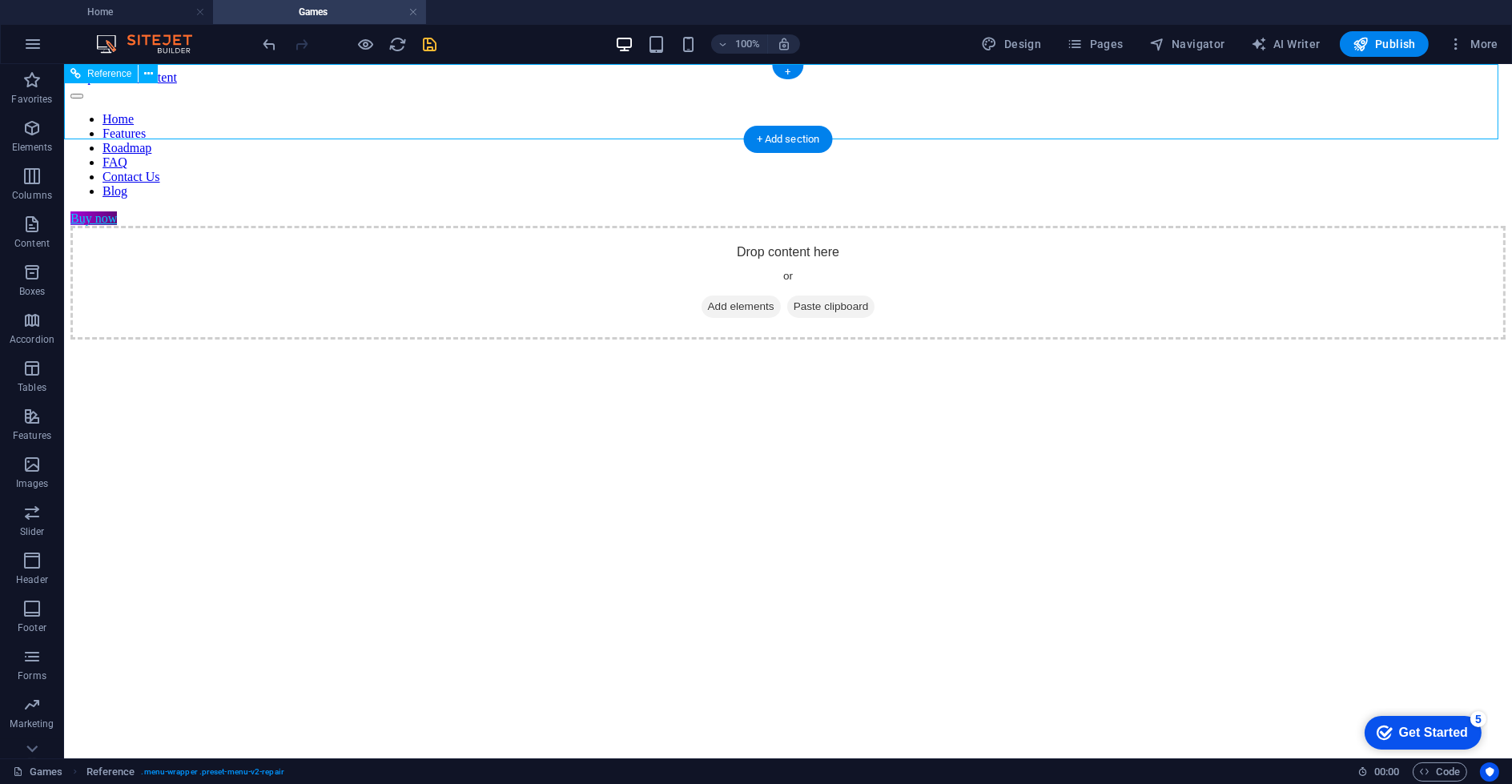
click at [1180, 212] on div "Buy now" at bounding box center [788, 219] width 1435 height 14
click at [412, 6] on link at bounding box center [413, 11] width 10 height 15
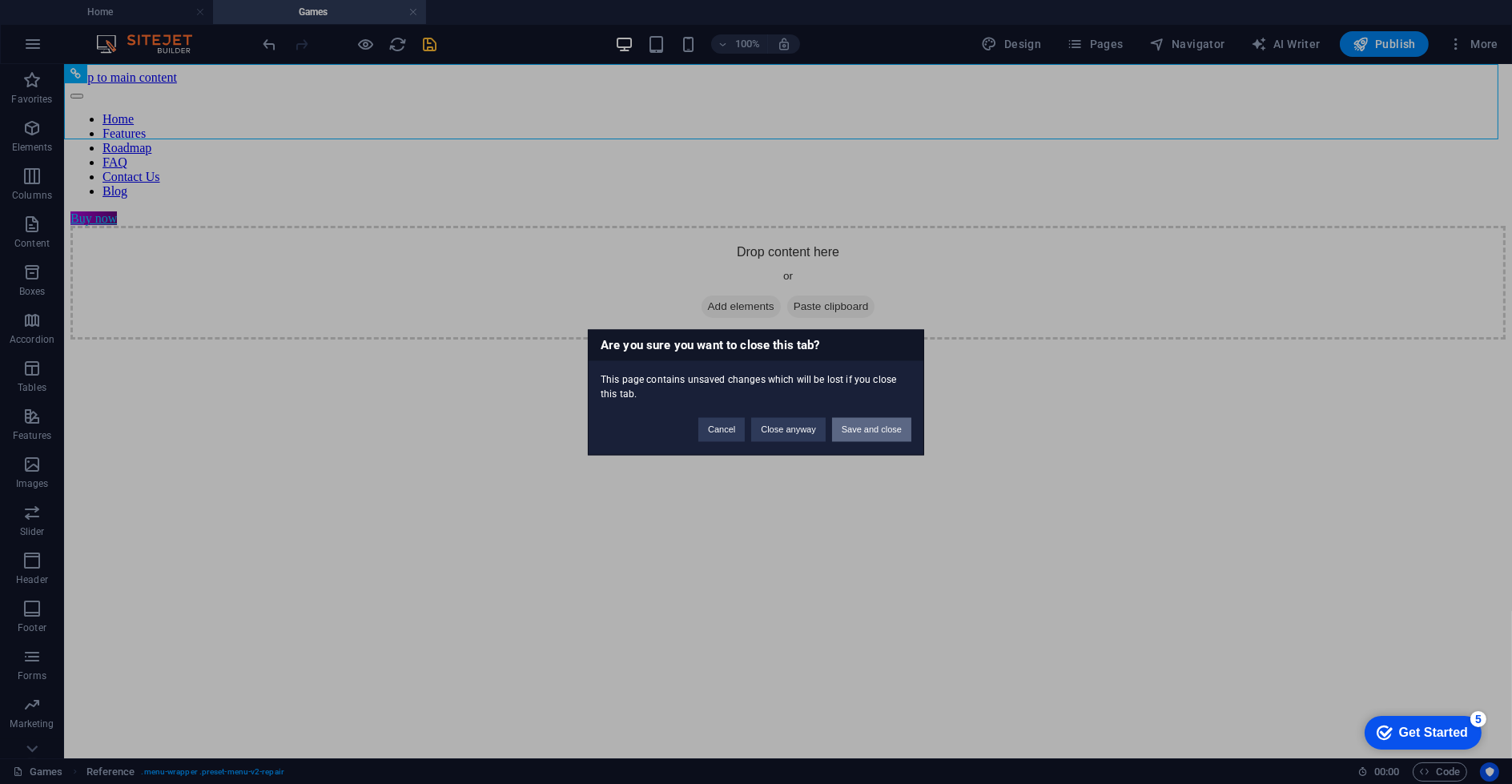
click at [876, 423] on button "Save and close" at bounding box center [872, 429] width 79 height 24
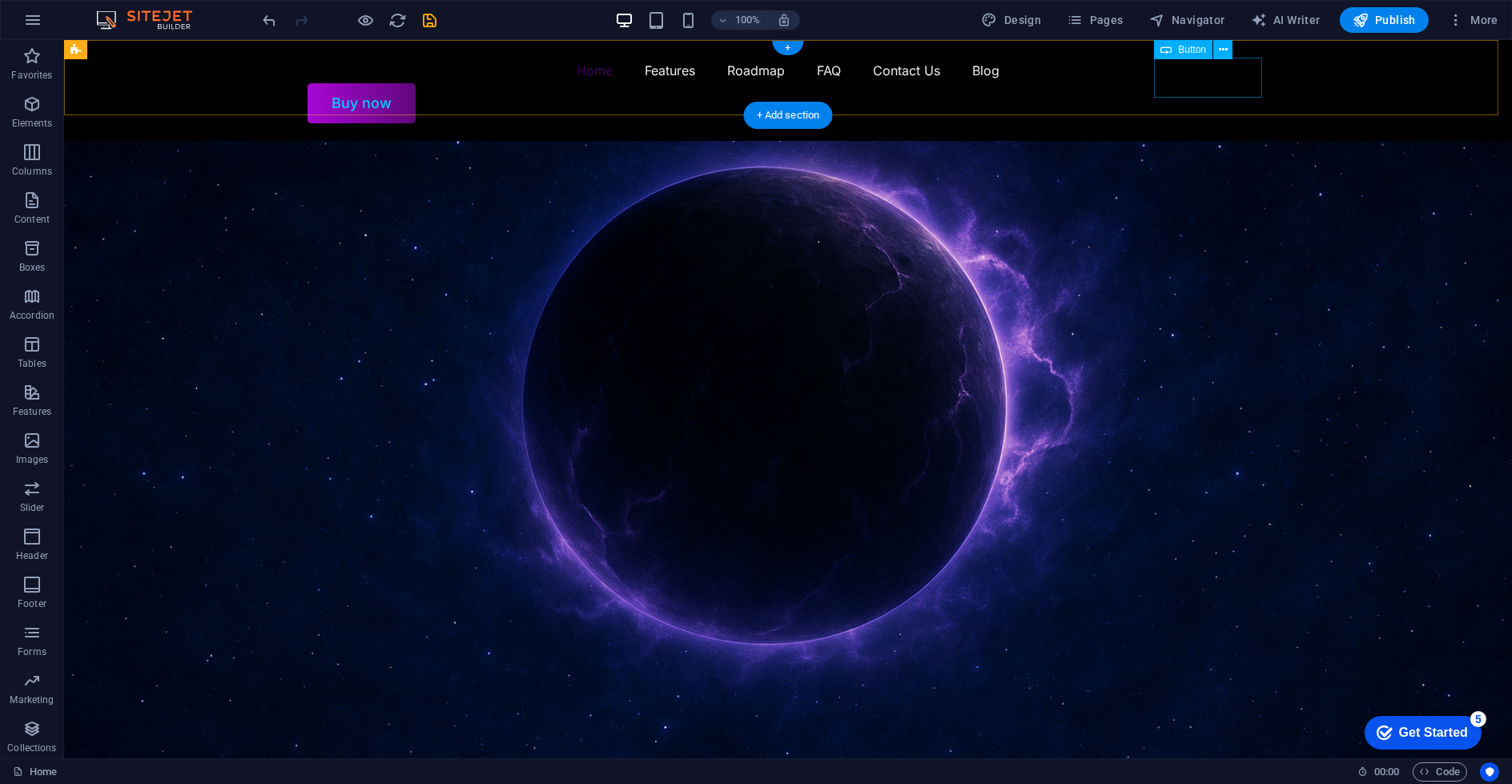
click at [1221, 83] on div "Buy now" at bounding box center [789, 102] width 962 height 40
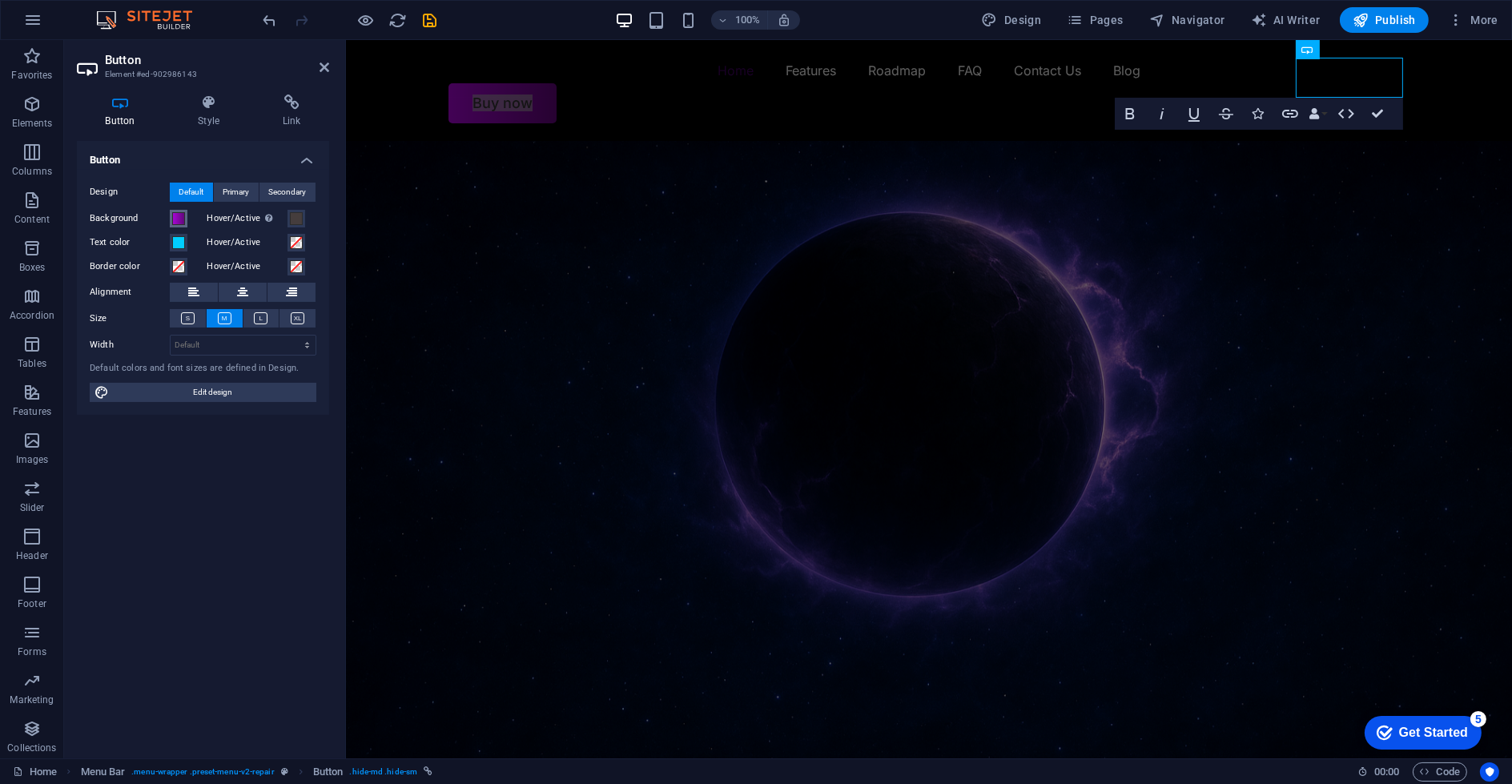
click at [176, 214] on span at bounding box center [178, 219] width 13 height 13
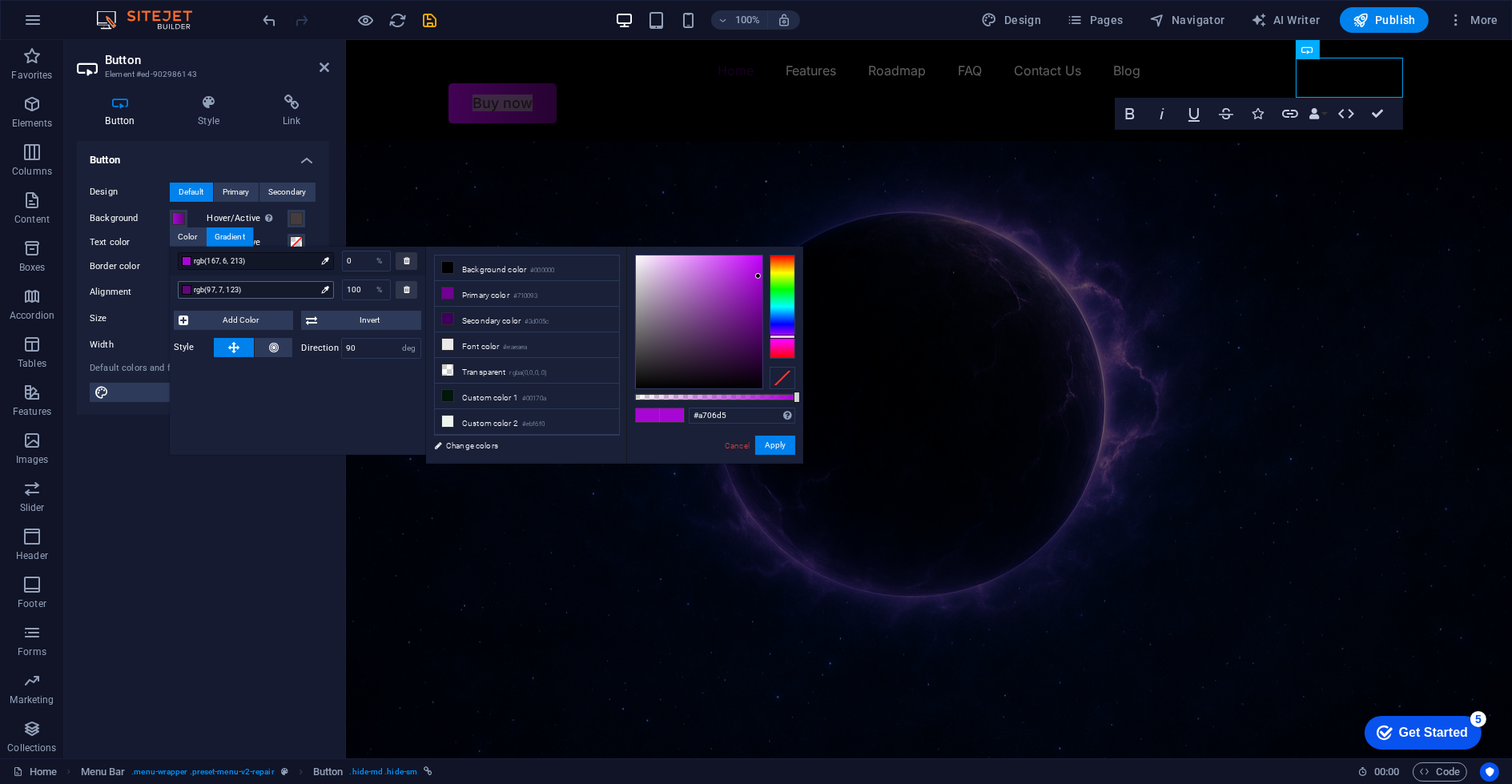
click at [205, 295] on span "rgb(97, 7, 123)" at bounding box center [255, 290] width 122 height 14
drag, startPoint x: 775, startPoint y: 400, endPoint x: 748, endPoint y: 414, distance: 30.4
click at [767, 403] on div "Supported formats #0852ed rgb(8, 82, 237) rgba(8, 82, 237, 90%) hsv(221,97,93) …" at bounding box center [729, 365] width 151 height 84
drag, startPoint x: 794, startPoint y: 395, endPoint x: 771, endPoint y: 396, distance: 23.0
click at [771, 396] on div at bounding box center [773, 397] width 6 height 11
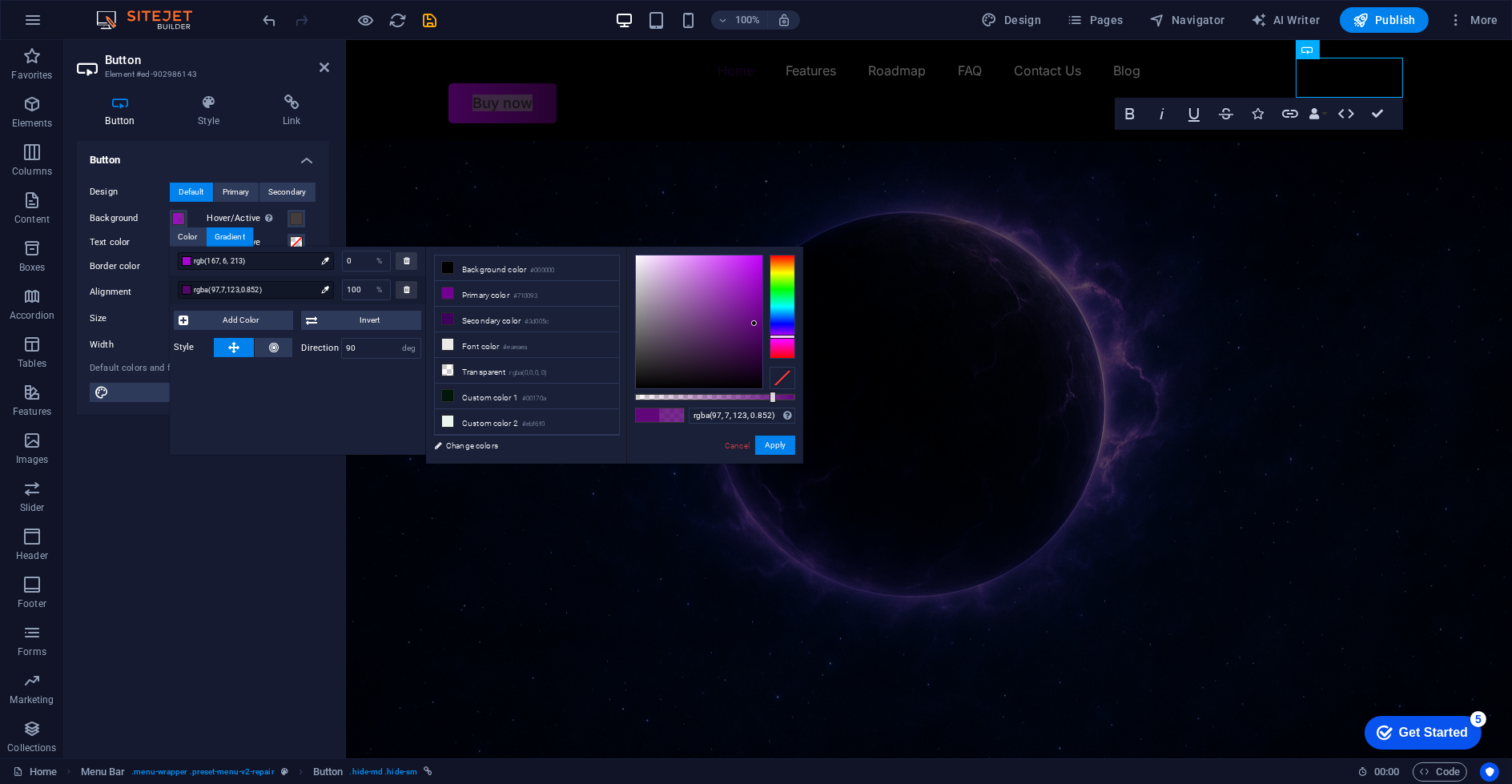
click at [233, 270] on div "rgb(167, 6, 213) 0 %" at bounding box center [298, 261] width 256 height 29
click at [231, 263] on span "rgb(167, 6, 213)" at bounding box center [255, 261] width 122 height 14
drag, startPoint x: 786, startPoint y: 397, endPoint x: 737, endPoint y: 401, distance: 49.2
click at [737, 397] on div at bounding box center [739, 397] width 6 height 11
click at [788, 445] on button "Apply" at bounding box center [775, 445] width 40 height 19
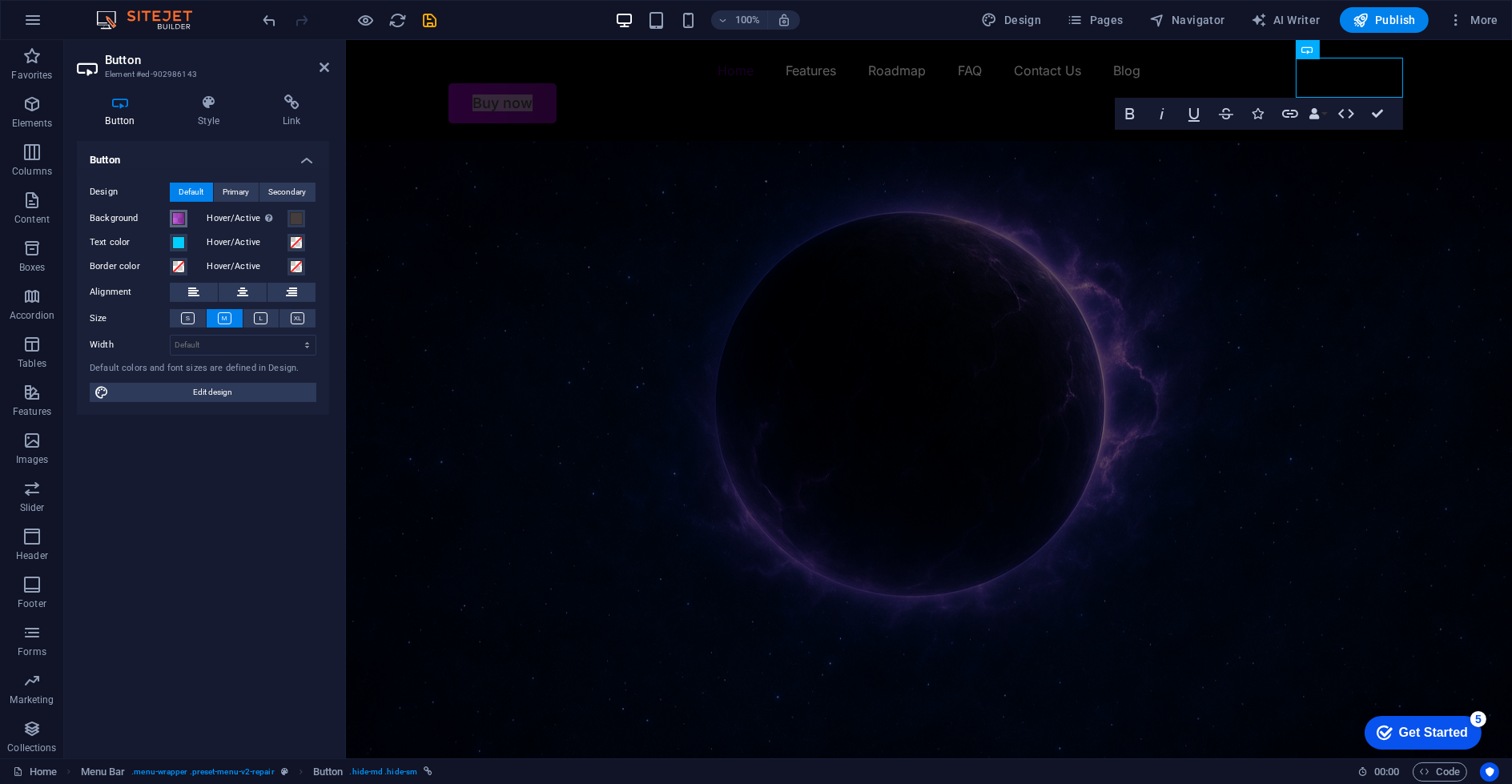
click at [174, 215] on span at bounding box center [178, 219] width 13 height 13
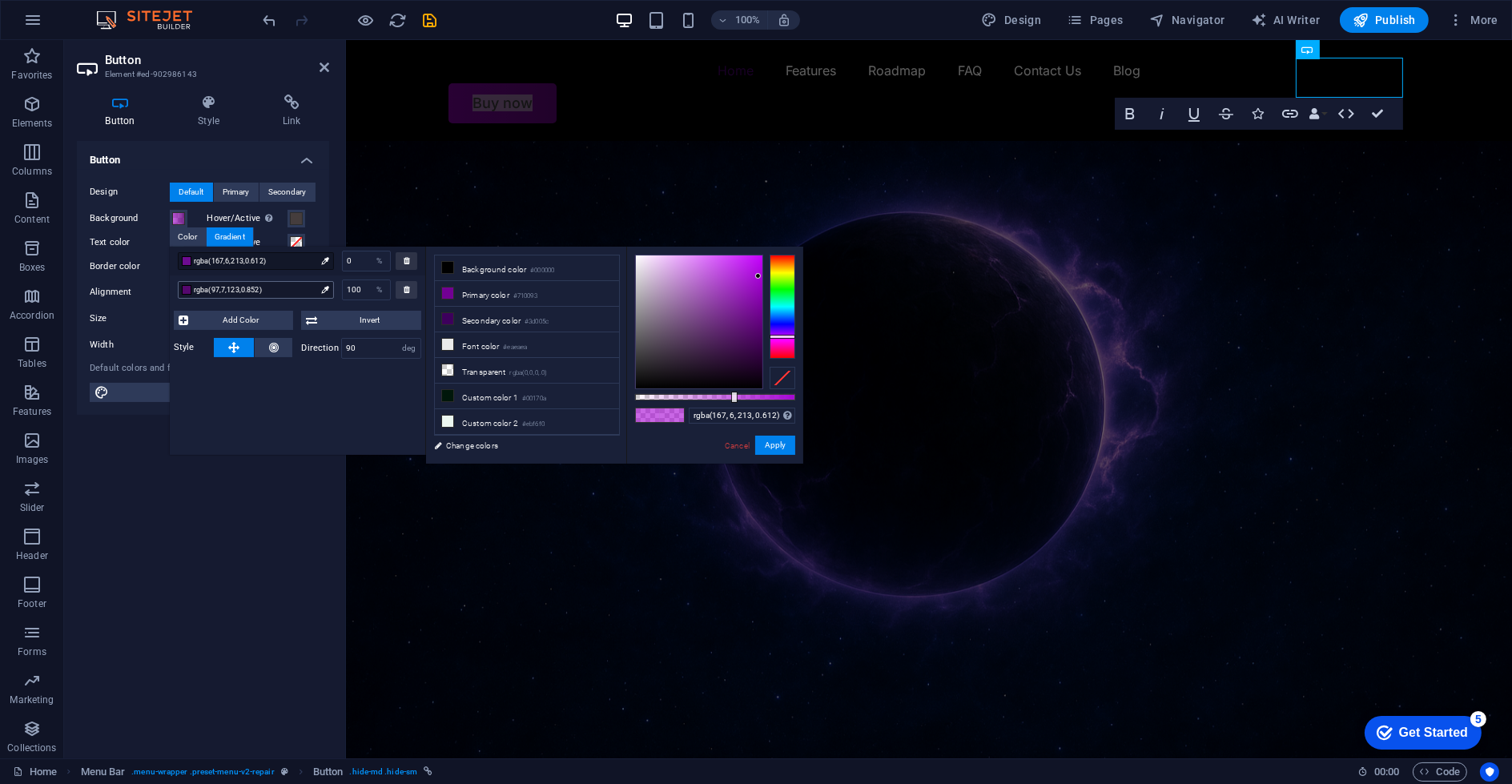
click at [240, 287] on span "rgba(97,7,123,0.852)" at bounding box center [255, 290] width 122 height 14
drag, startPoint x: 770, startPoint y: 396, endPoint x: 457, endPoint y: 372, distance: 313.9
click at [810, 402] on body "[DOMAIN_NAME] Home Favorites Elements Columns Content Boxes Accordion Tables Fe…" at bounding box center [756, 392] width 1512 height 784
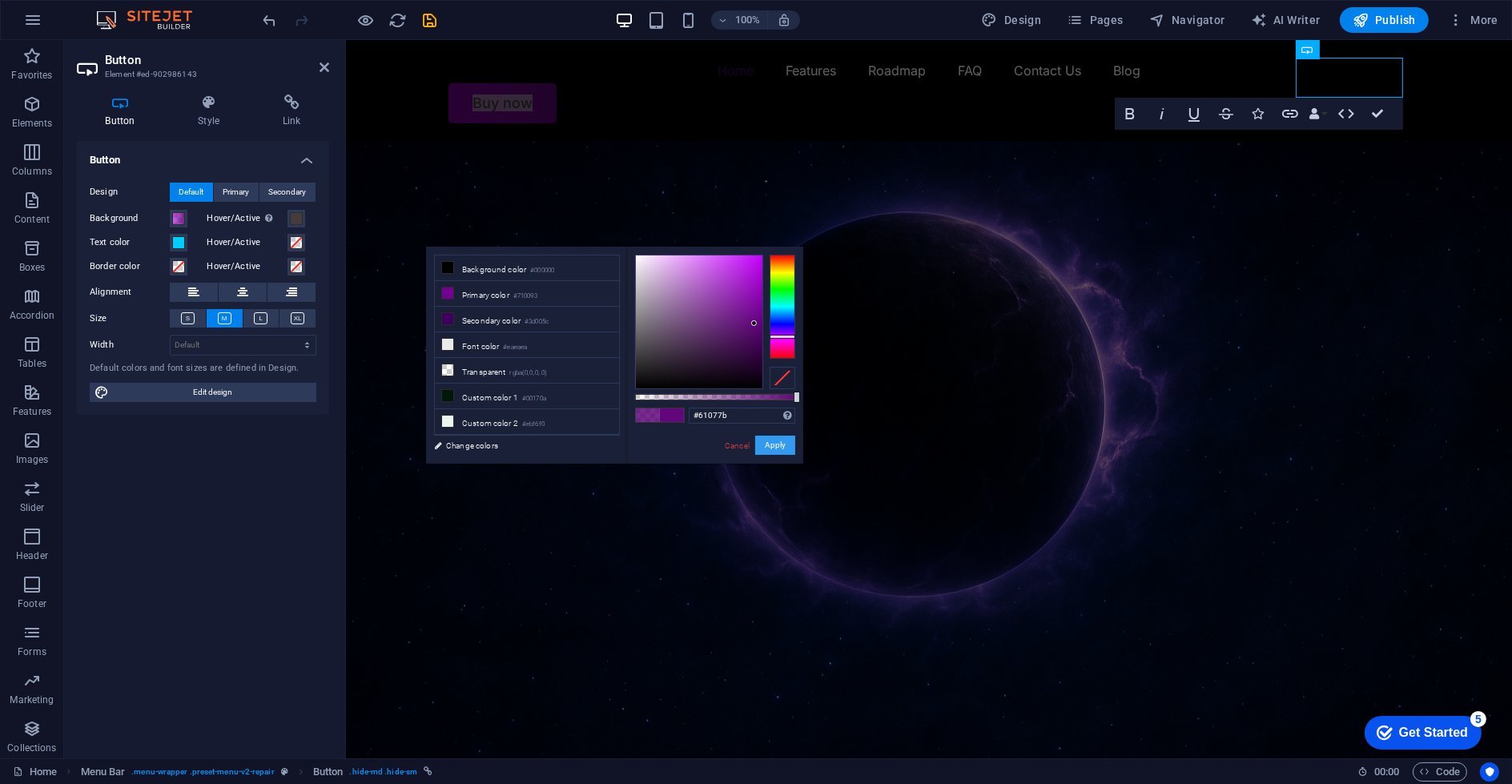
click at [775, 448] on button "Apply" at bounding box center [775, 445] width 40 height 19
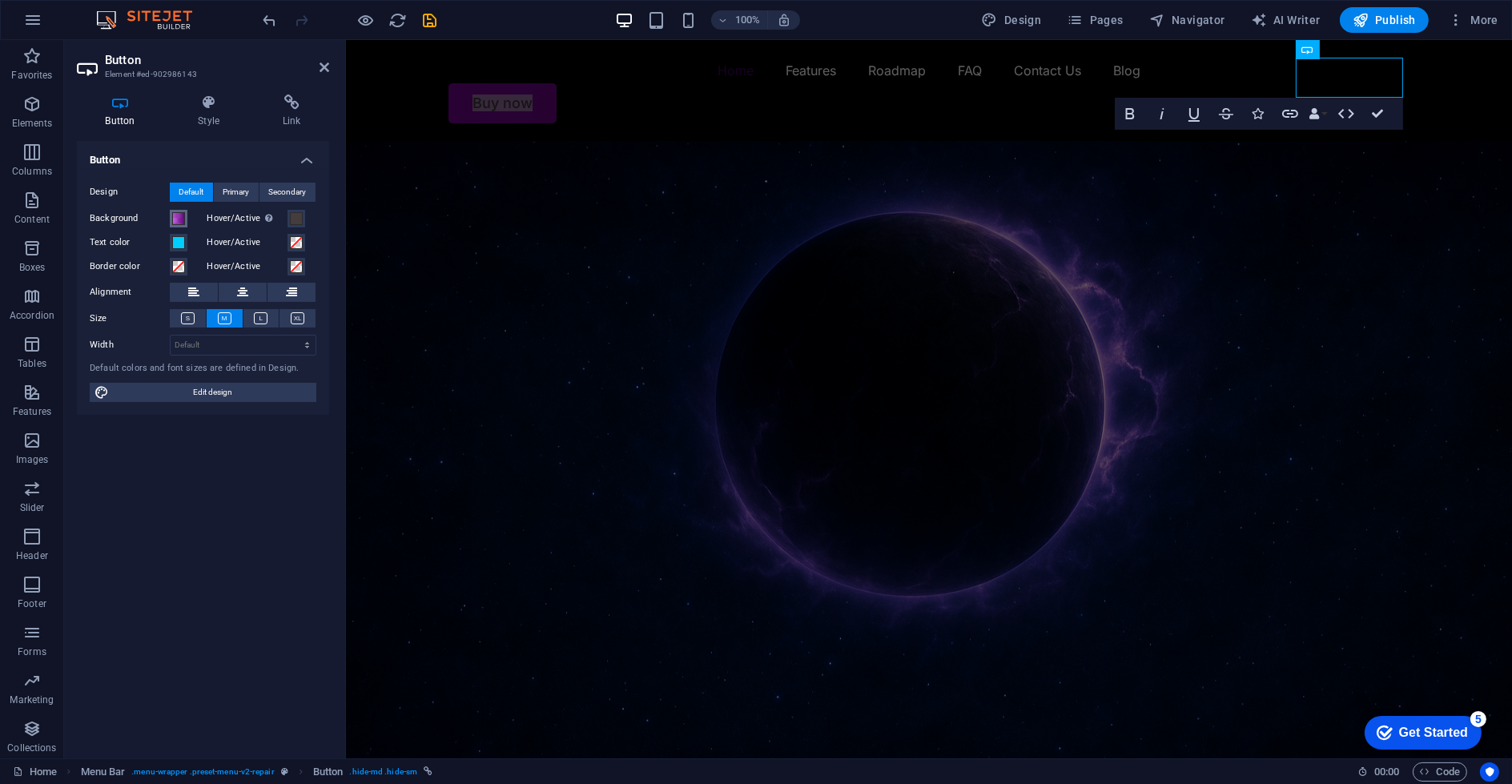
click at [176, 222] on span at bounding box center [178, 219] width 13 height 13
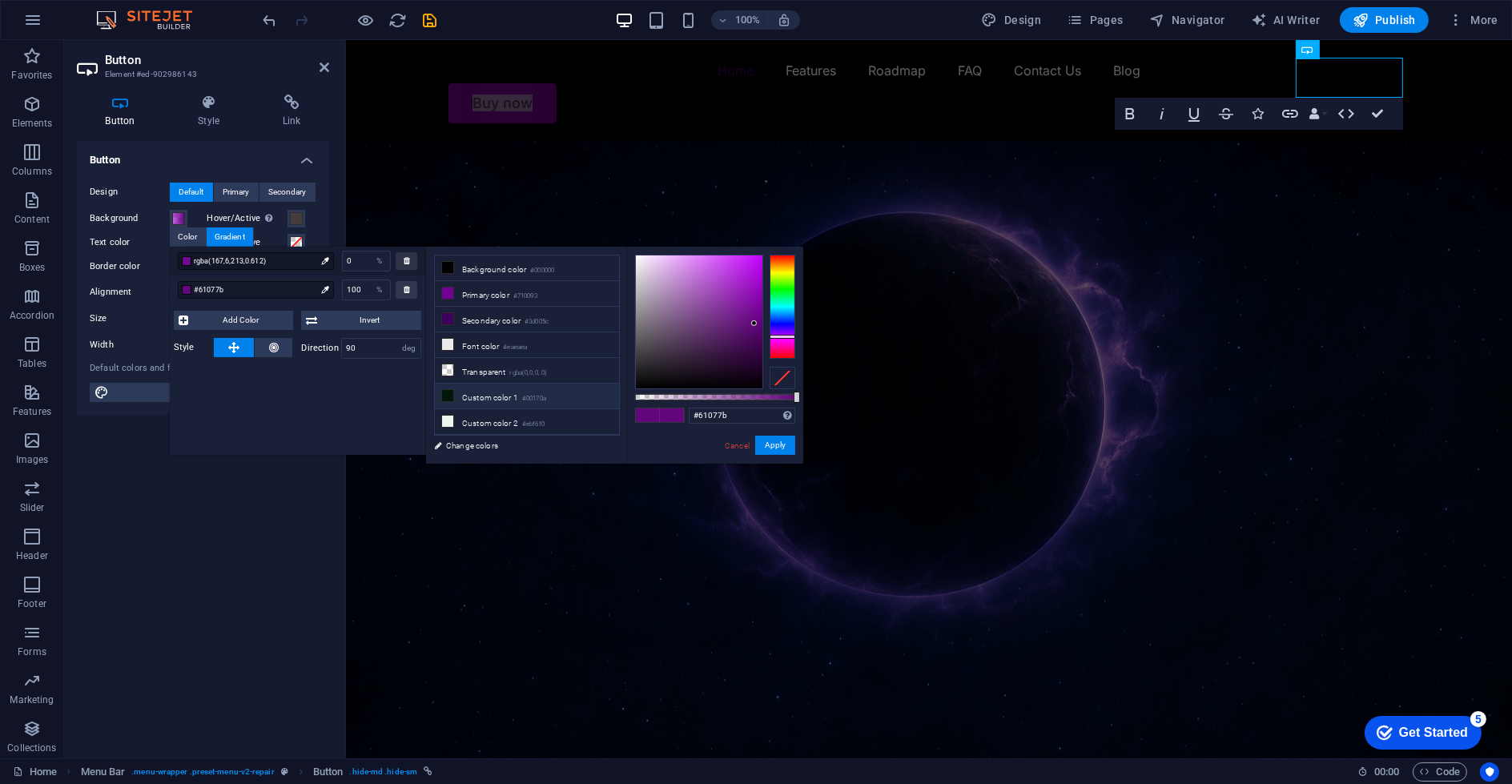
click at [496, 396] on li "Custom color 1 #00170a" at bounding box center [527, 396] width 184 height 26
type input "#00170a"
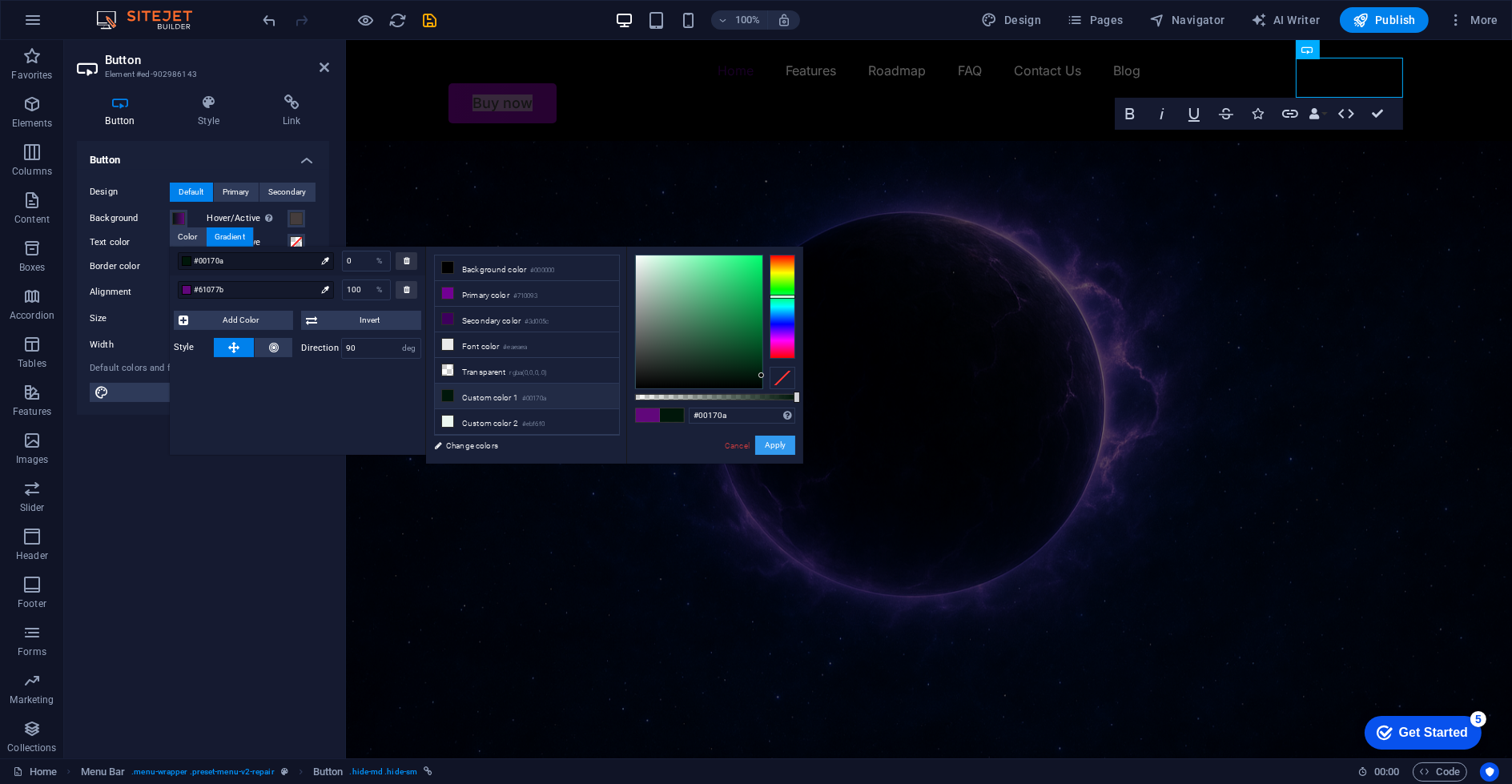
click at [784, 445] on button "Apply" at bounding box center [775, 445] width 40 height 19
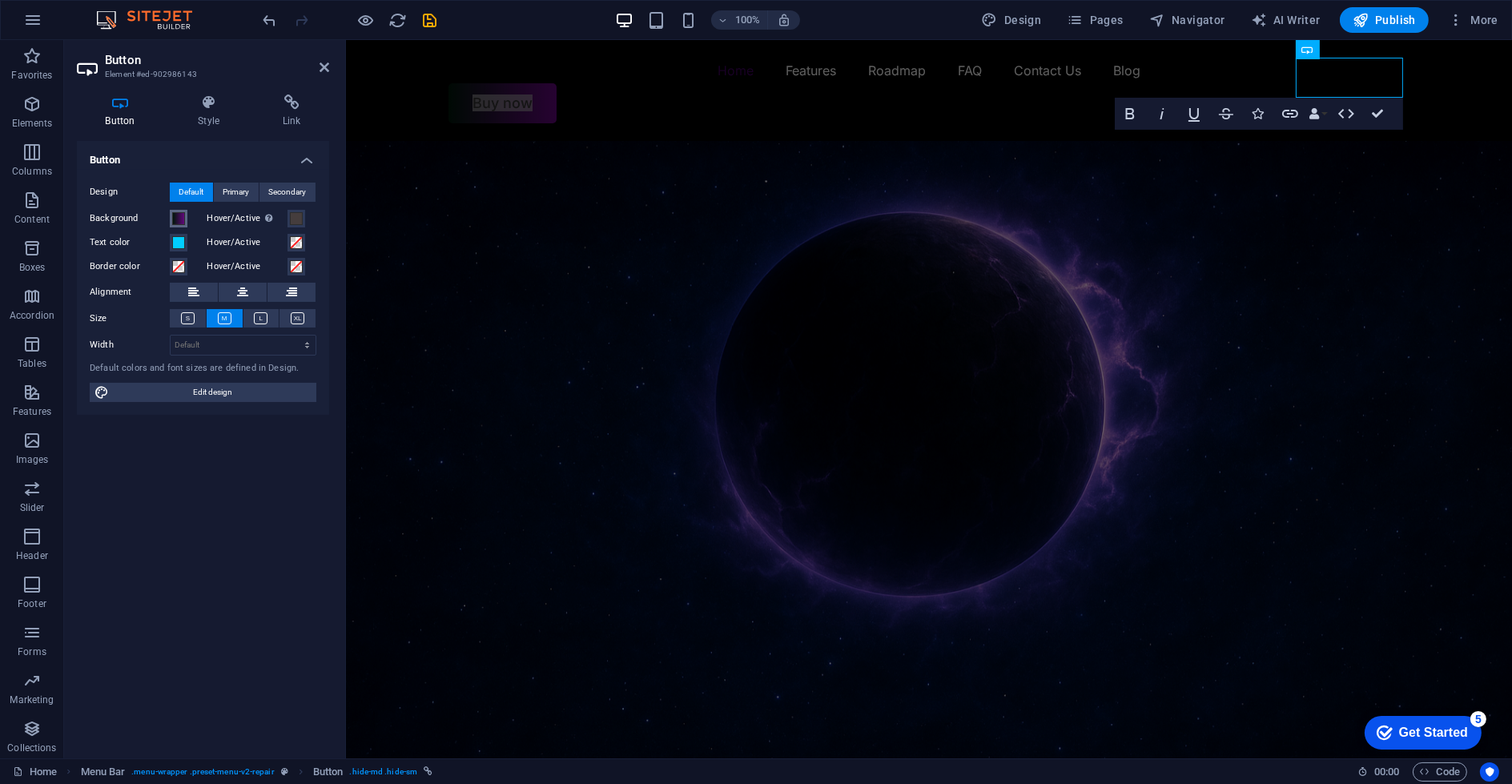
click at [186, 213] on button "Background" at bounding box center [179, 219] width 18 height 18
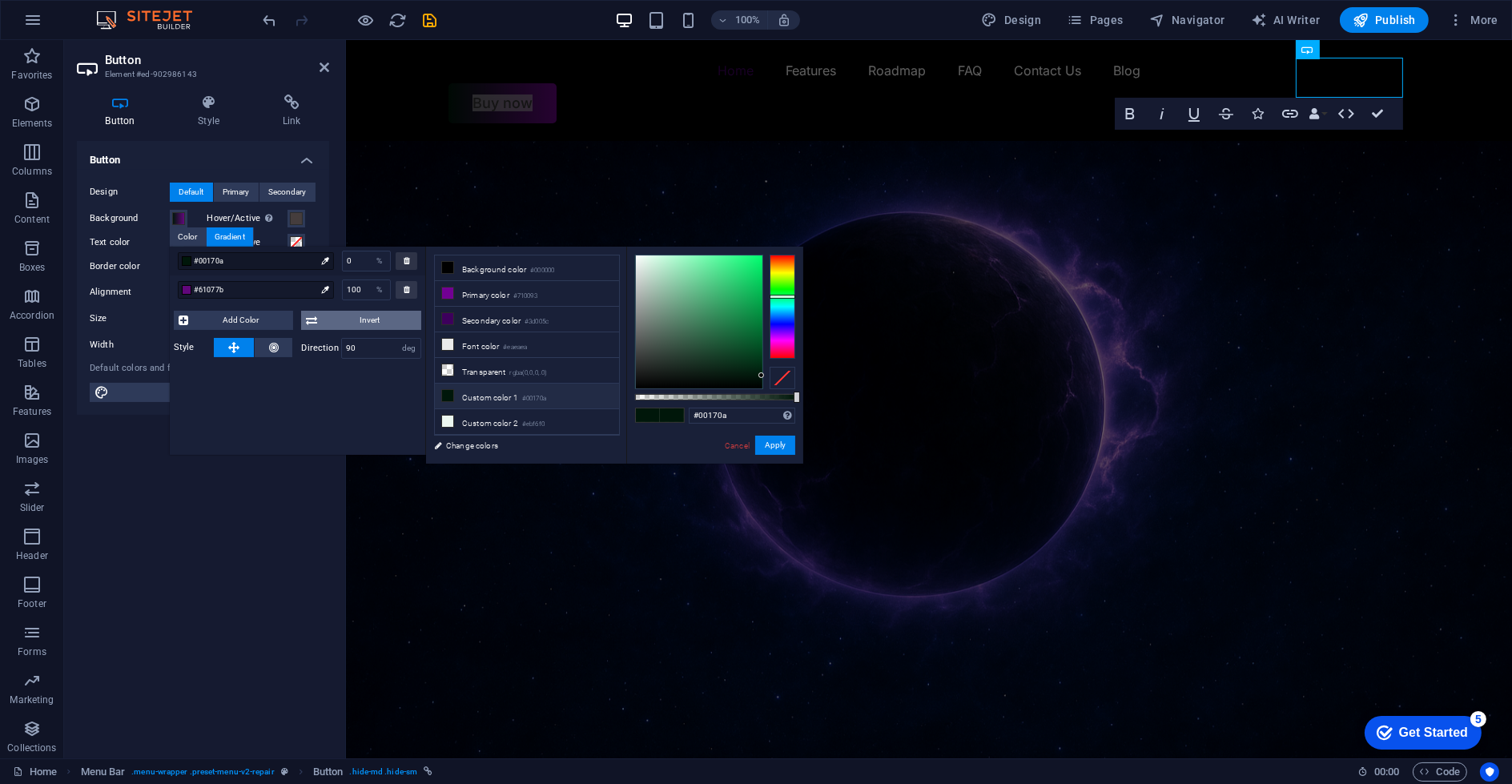
click at [360, 320] on span "Invert" at bounding box center [369, 320] width 94 height 19
click at [767, 446] on button "Apply" at bounding box center [775, 445] width 40 height 19
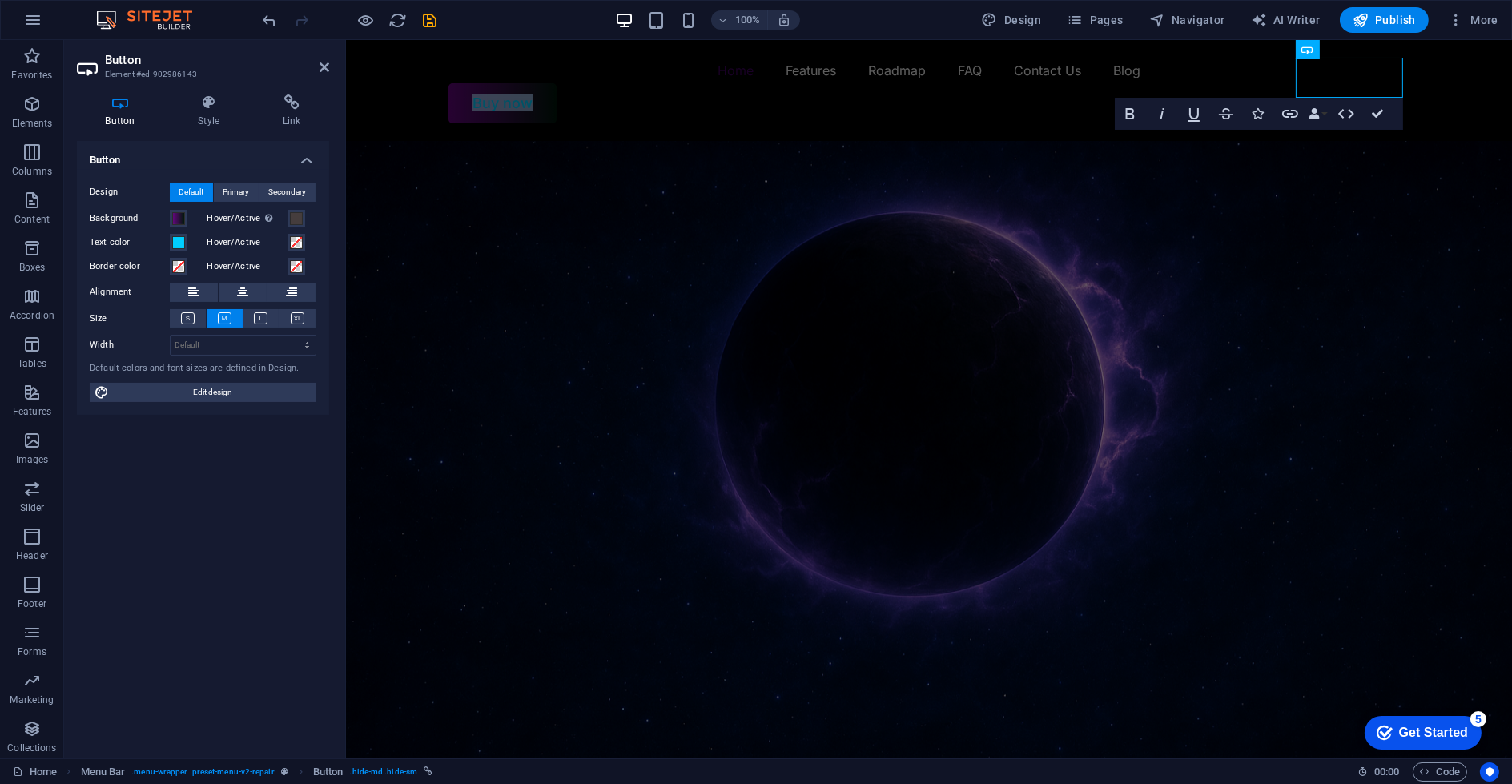
click at [1036, 416] on figure at bounding box center [928, 481] width 1166 height 679
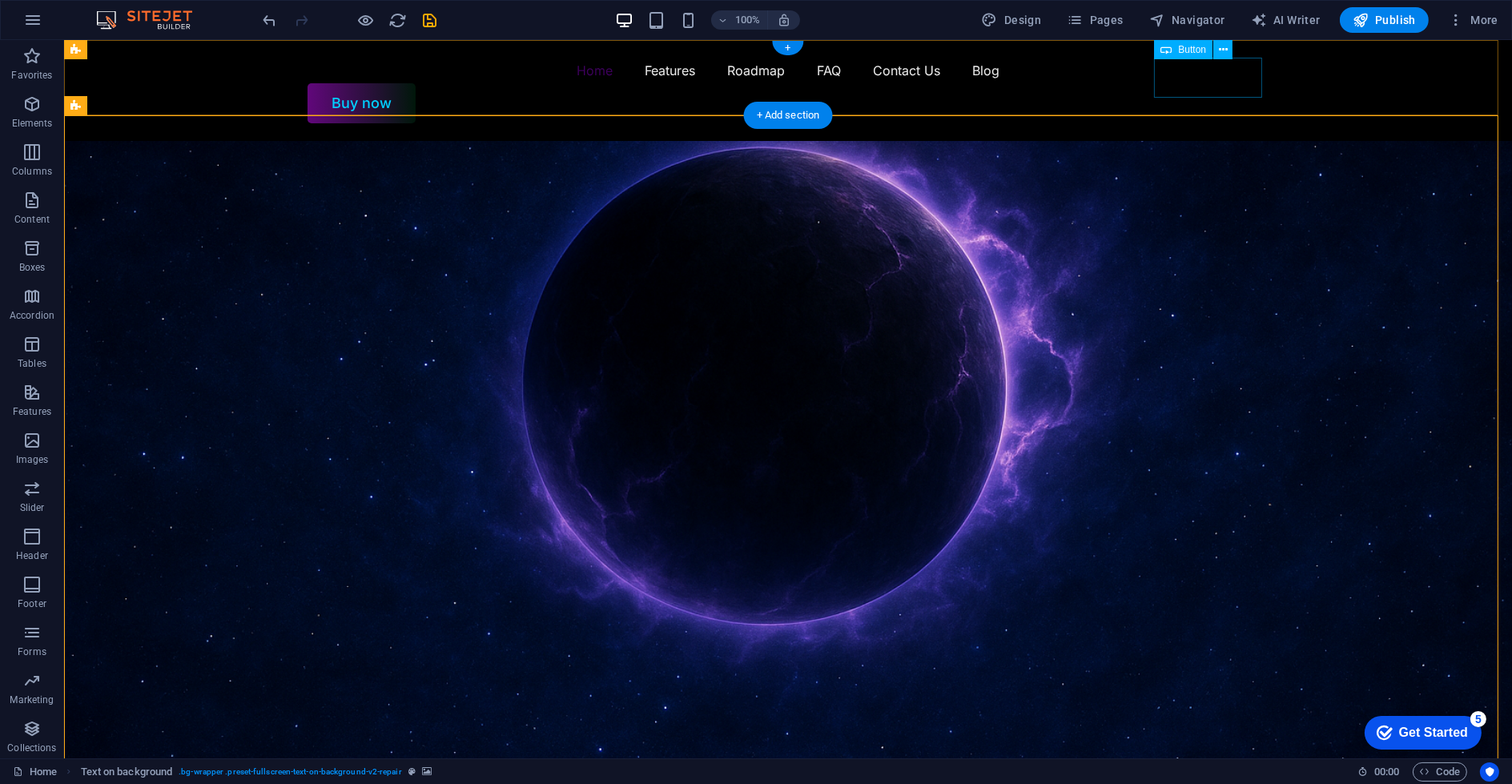
click at [1164, 83] on div "Buy now" at bounding box center [789, 102] width 962 height 40
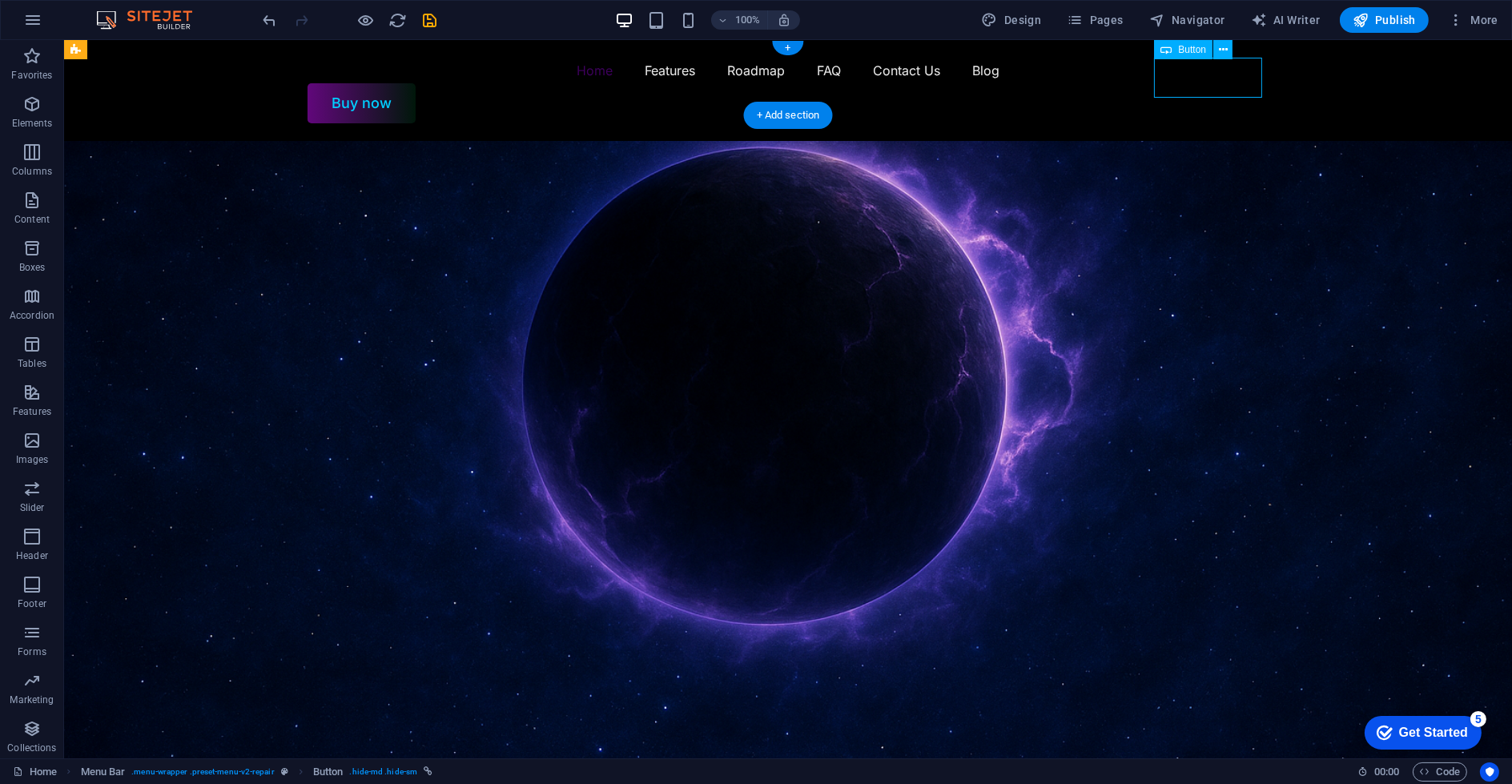
click at [1164, 83] on div "Buy now" at bounding box center [789, 102] width 962 height 40
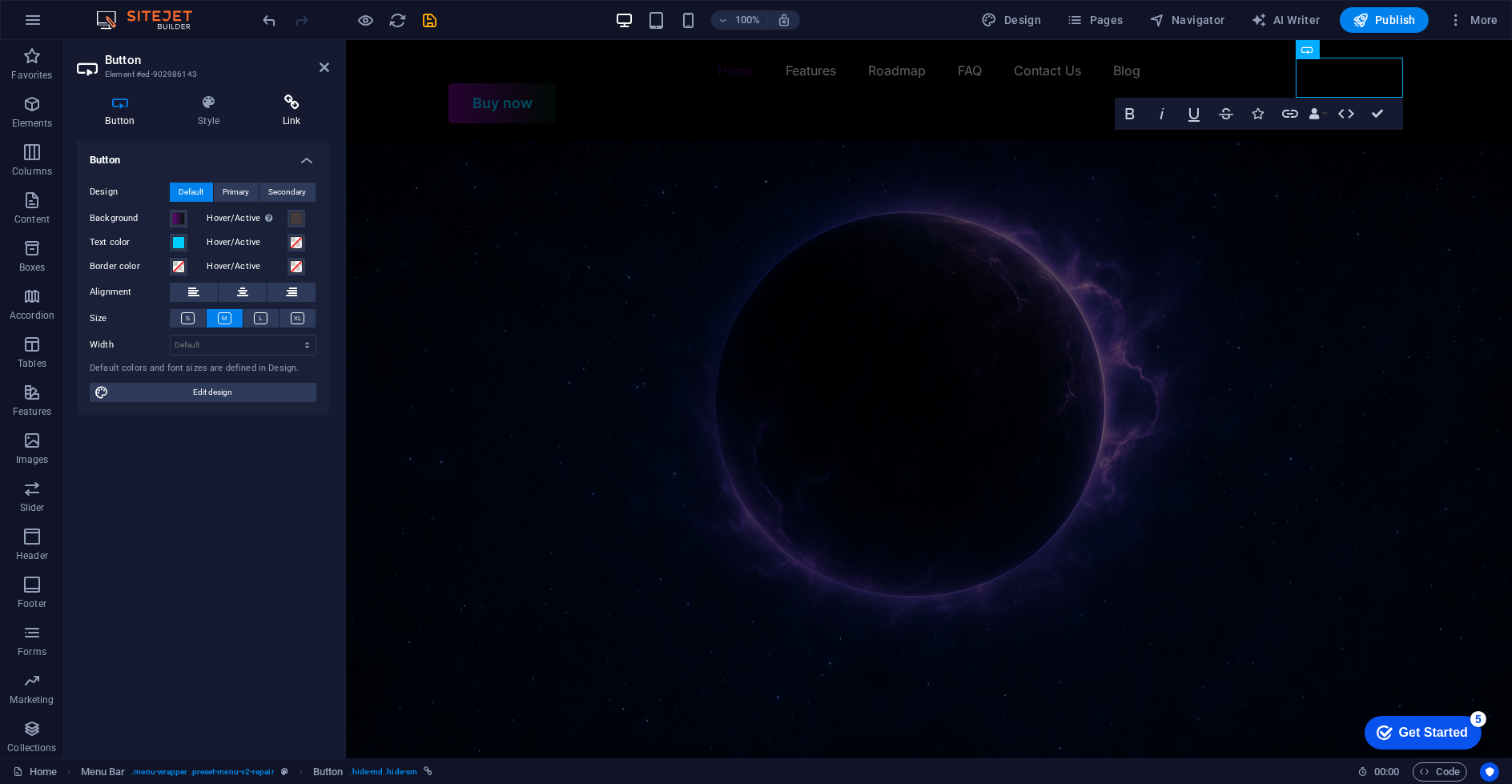
click at [274, 111] on h4 "Link" at bounding box center [291, 111] width 75 height 34
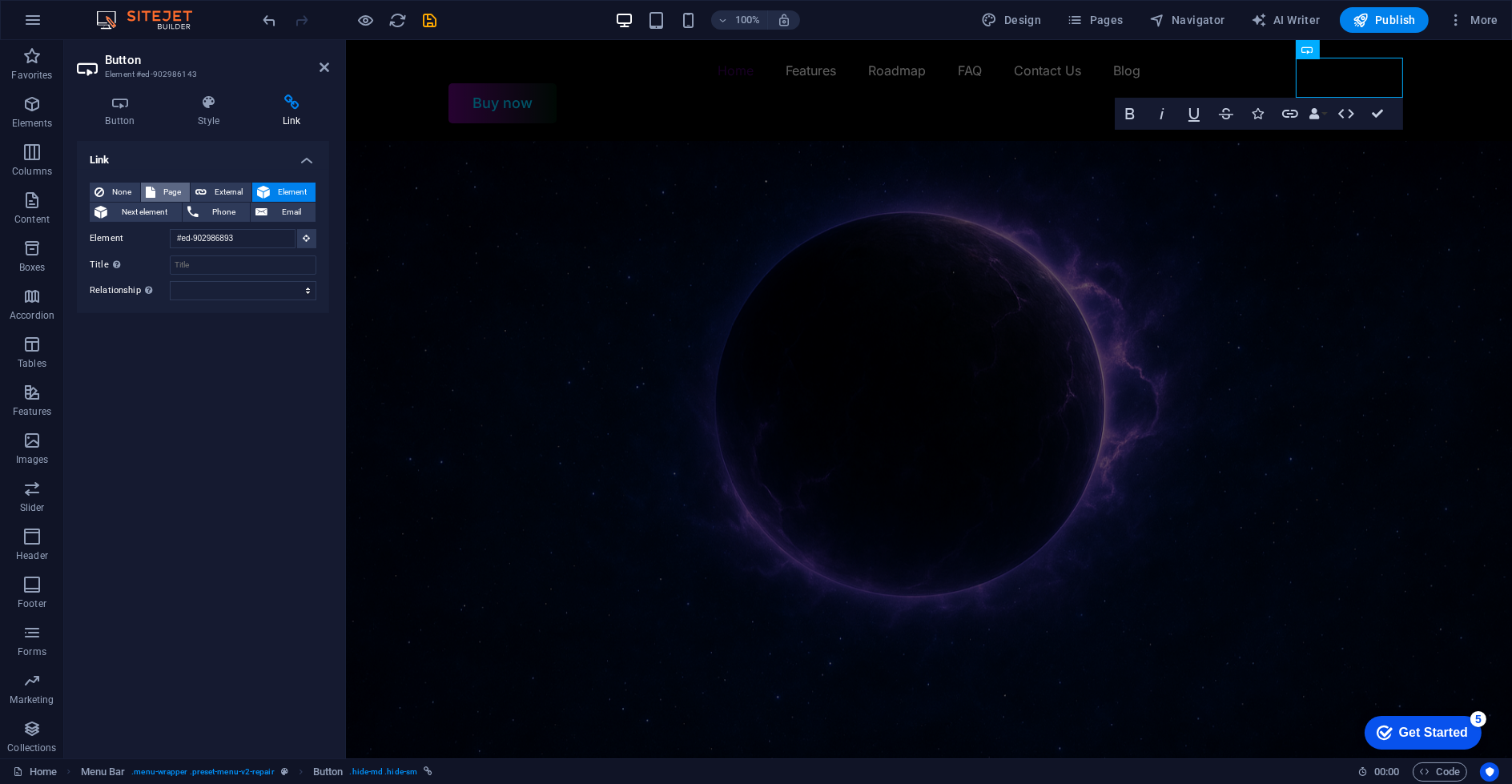
click at [161, 196] on span "Page" at bounding box center [173, 192] width 25 height 19
click at [297, 234] on select "Home Blog Subpage Legal Notice Privacy Games" at bounding box center [243, 239] width 146 height 19
select select "5"
click at [170, 229] on select "Home Blog Subpage Legal Notice Privacy Games" at bounding box center [243, 239] width 146 height 19
click at [222, 366] on div "Link None Page External Element Next element Phone Email Page Home Blog Subpage…" at bounding box center [203, 444] width 252 height 605
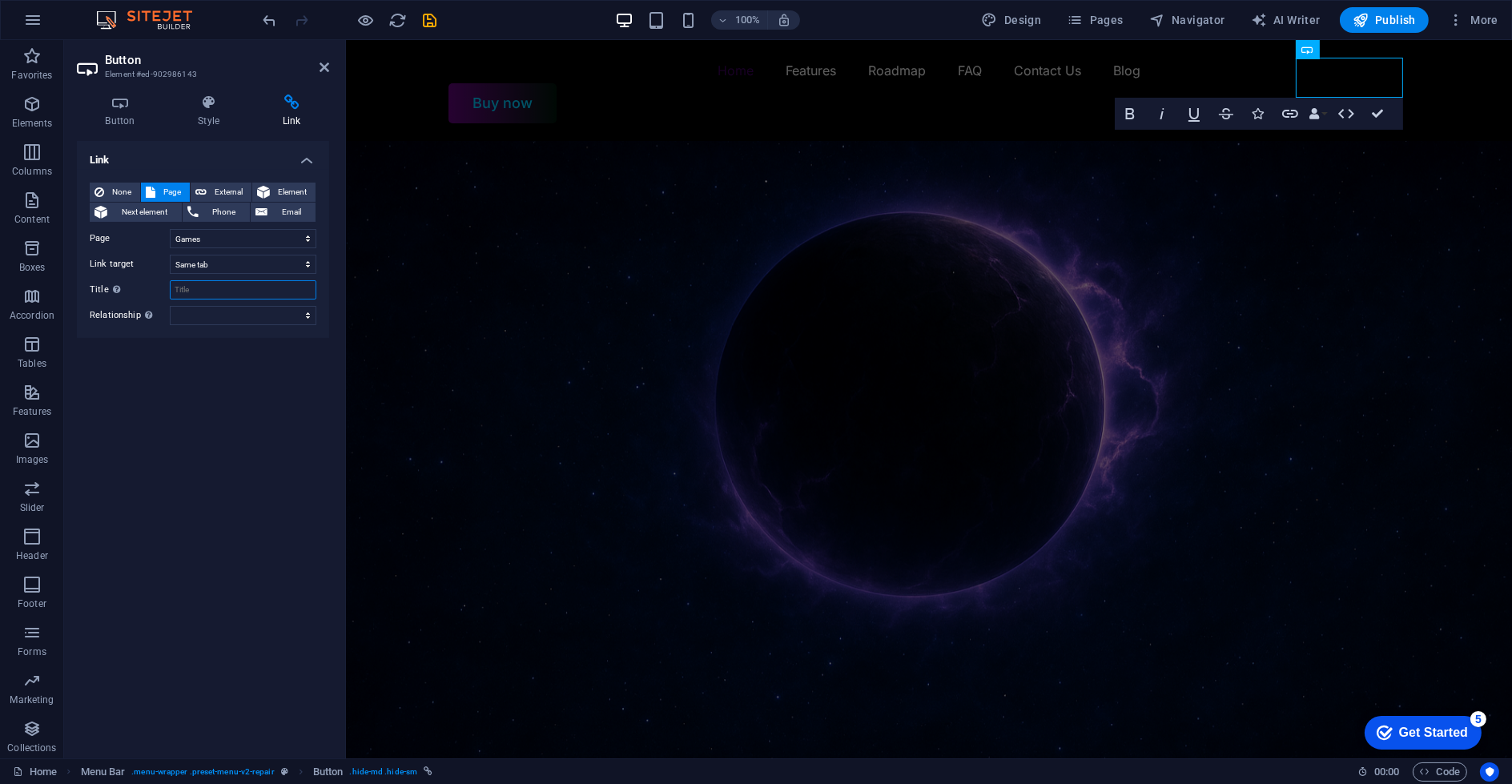
click at [281, 295] on input "Title Additional link description, should not be the same as the link text. The…" at bounding box center [243, 290] width 146 height 19
click at [261, 316] on select "alternate author bookmark external help license next nofollow noreferrer noopen…" at bounding box center [243, 316] width 146 height 19
click at [261, 292] on input "Title Additional link description, should not be the same as the link text. The…" at bounding box center [243, 290] width 146 height 19
type input "Store Page"
click at [247, 412] on div "Link None Page External Element Next element Phone Email Page Home Blog Subpage…" at bounding box center [203, 444] width 252 height 605
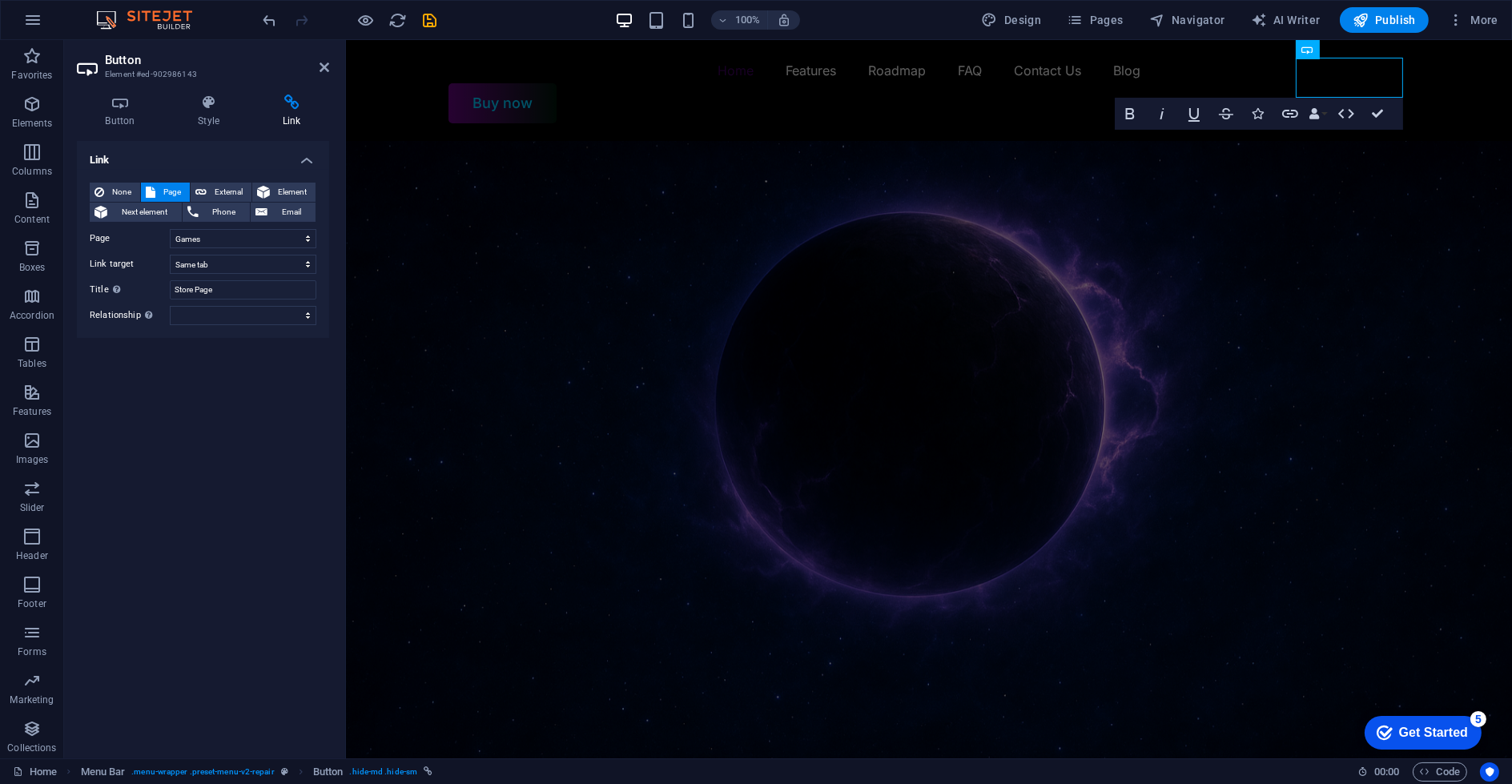
click at [978, 232] on figure at bounding box center [928, 481] width 1166 height 679
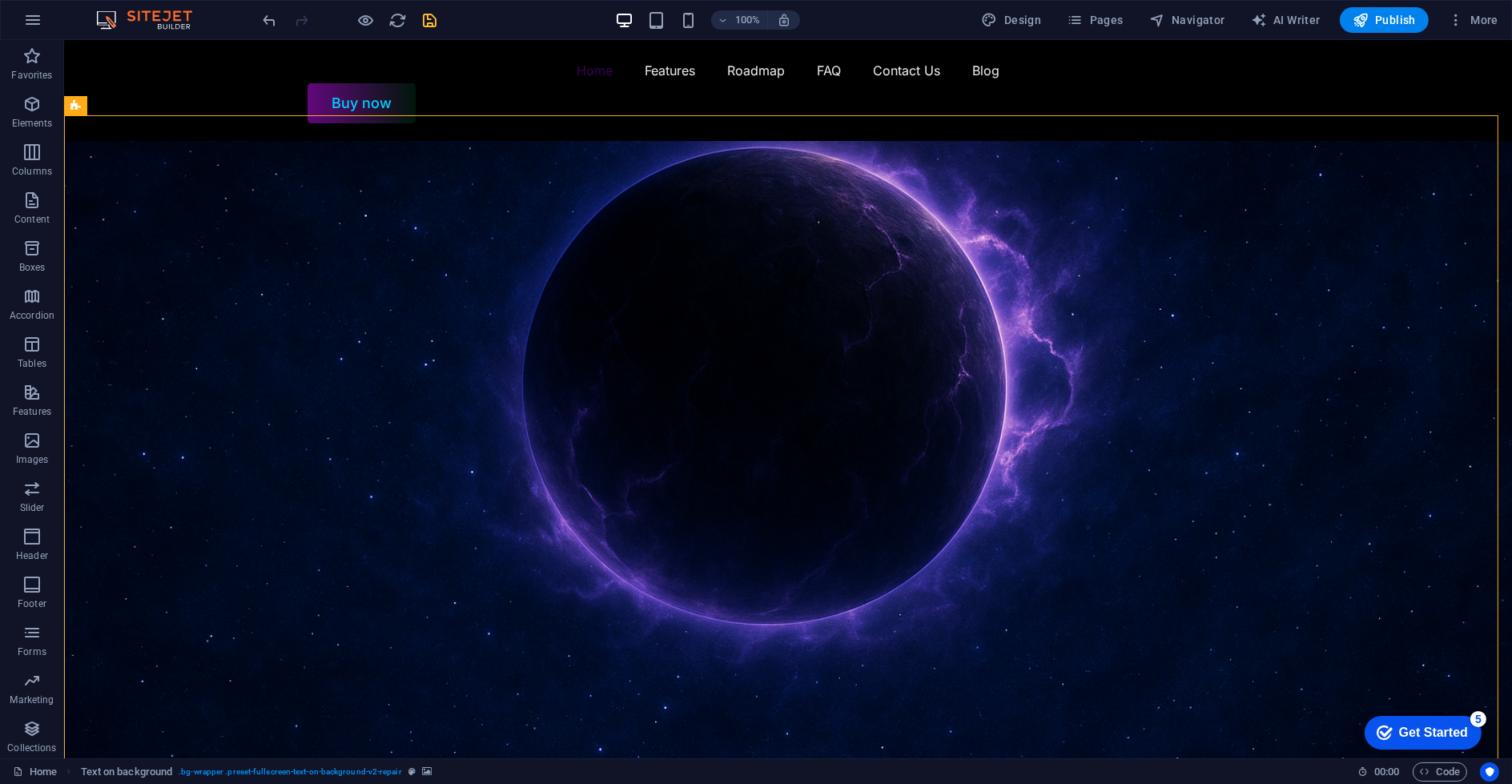
click at [423, 22] on icon "save" at bounding box center [430, 20] width 19 height 19
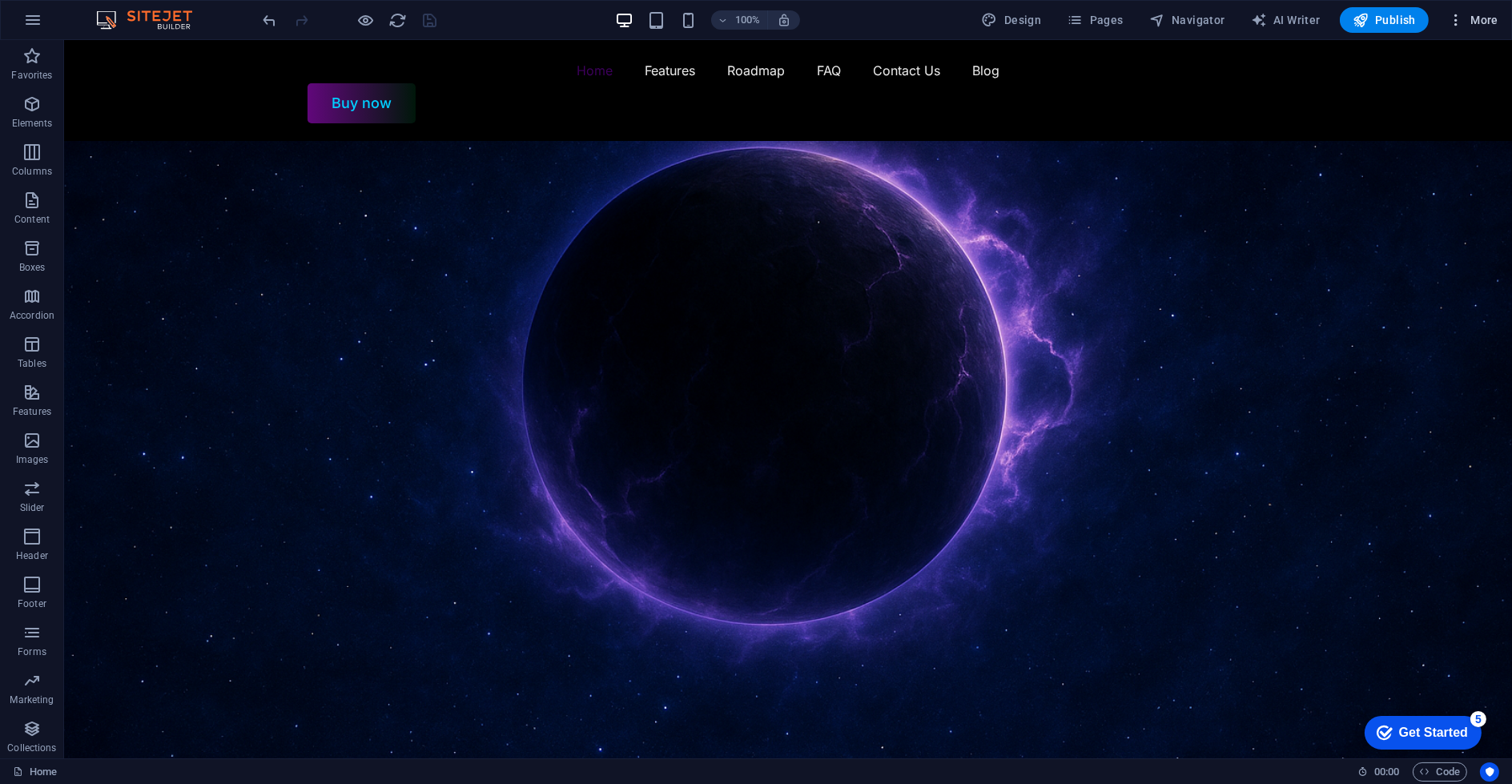
click at [1484, 10] on button "More" at bounding box center [1474, 19] width 64 height 26
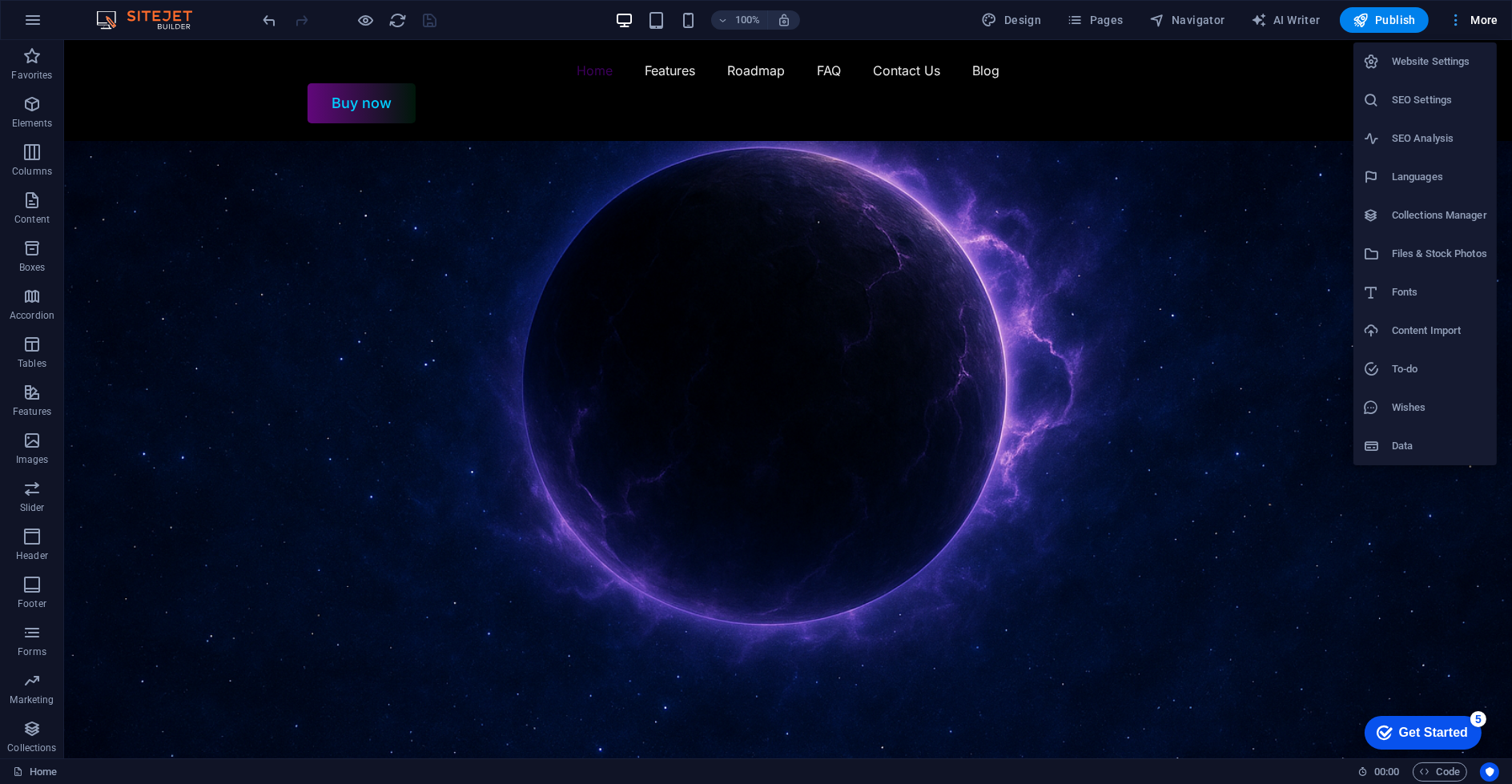
click at [1484, 10] on div at bounding box center [756, 392] width 1512 height 784
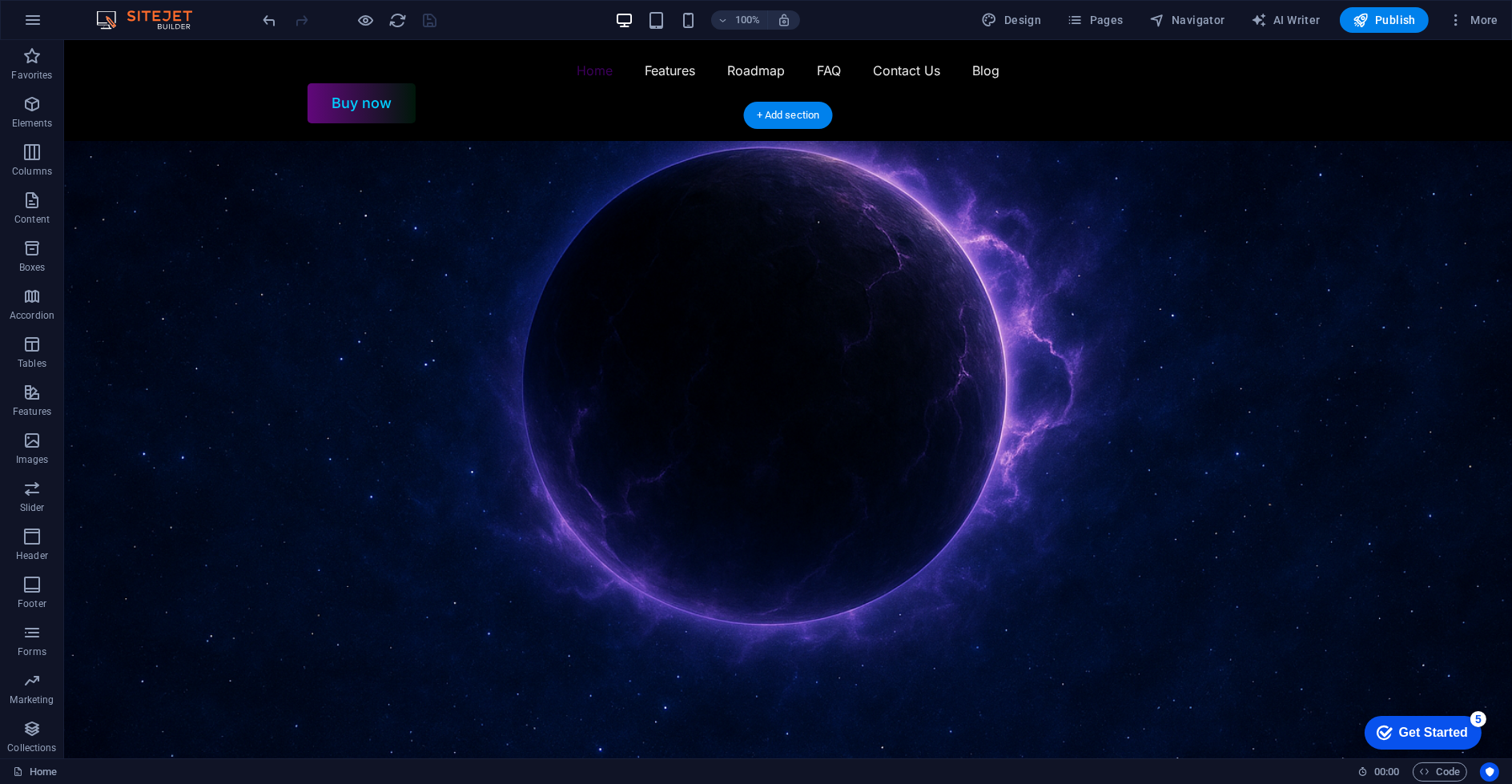
click at [490, 698] on figure at bounding box center [789, 481] width 1448 height 679
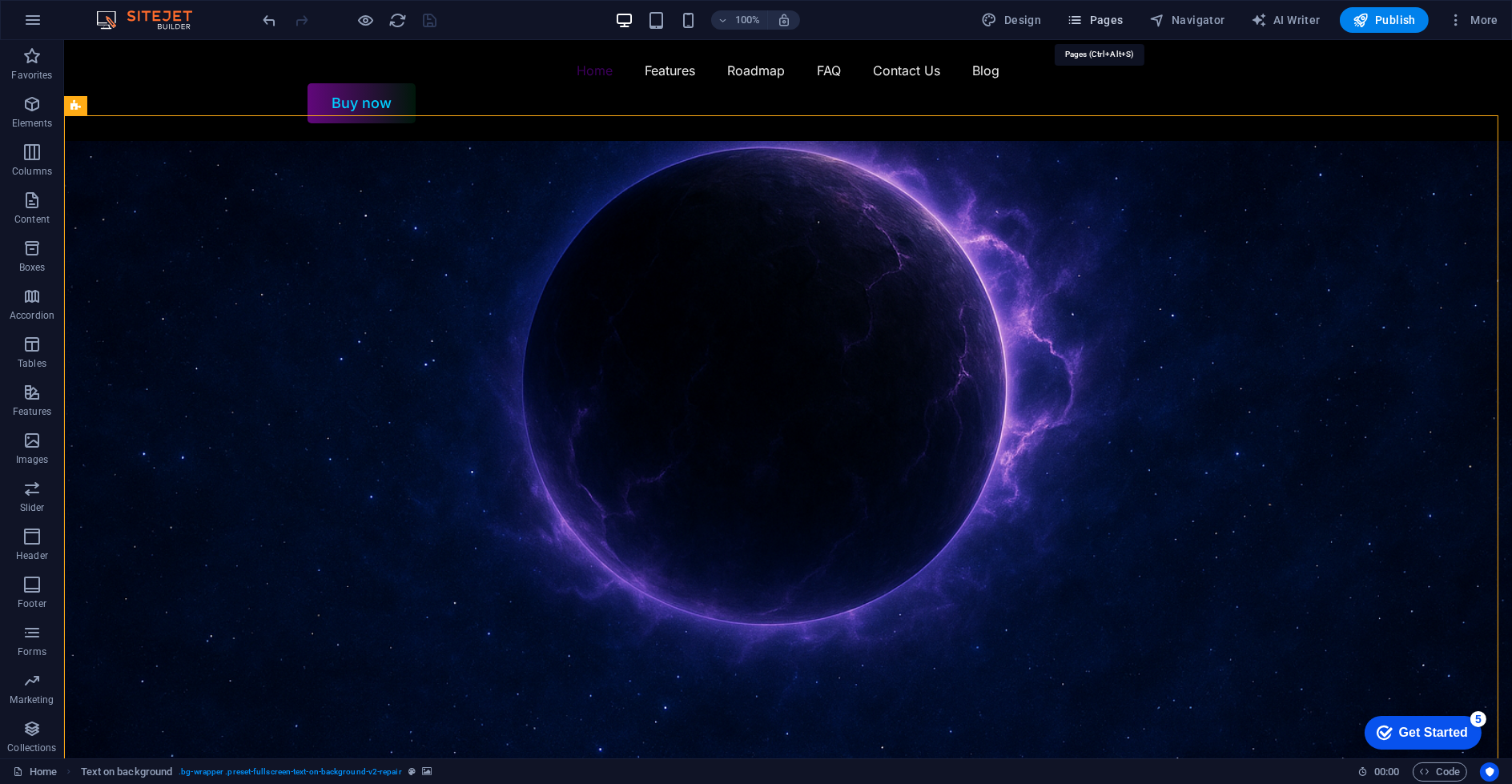
click at [1123, 30] on button "Pages" at bounding box center [1095, 19] width 69 height 26
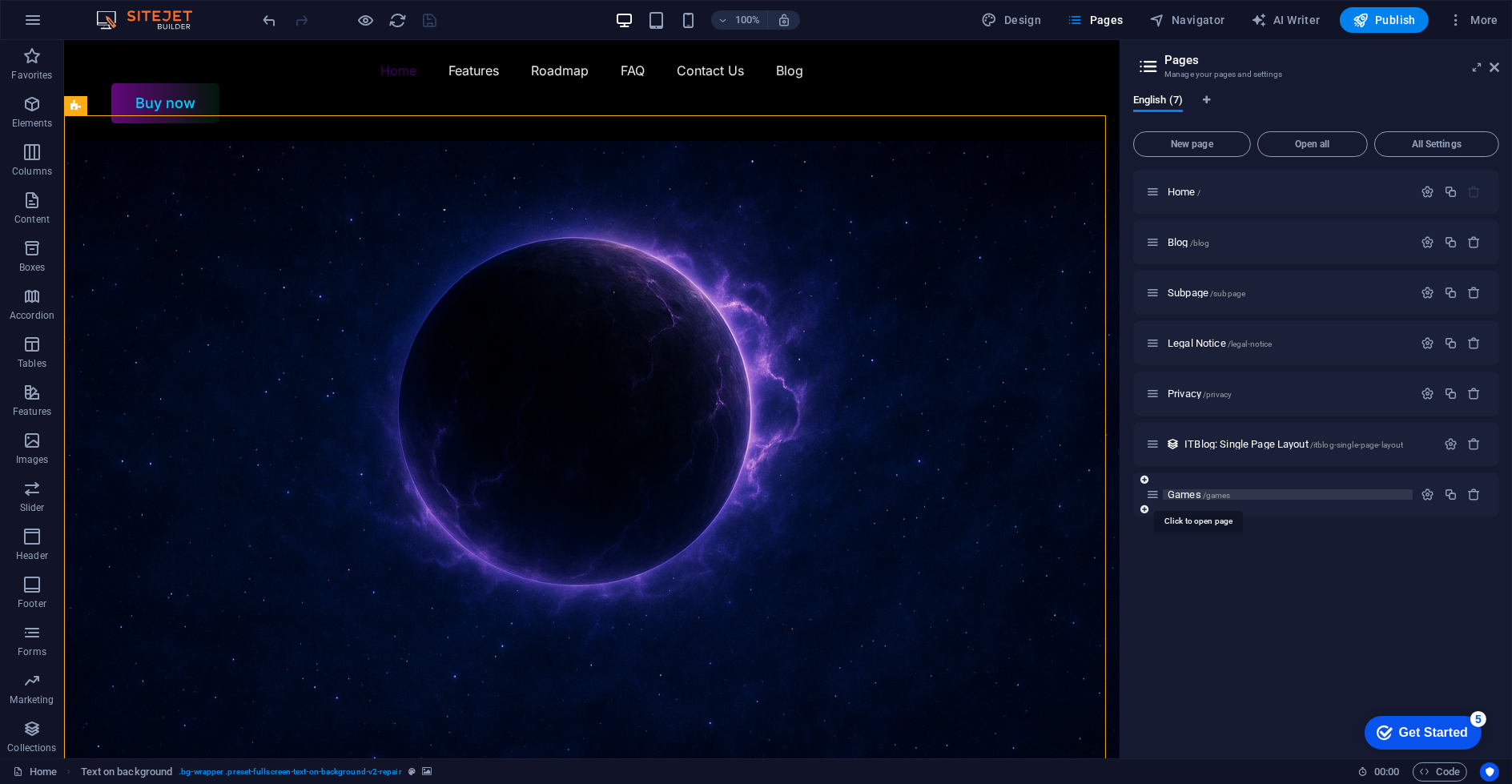
click at [1191, 494] on span "Games /games" at bounding box center [1200, 495] width 64 height 12
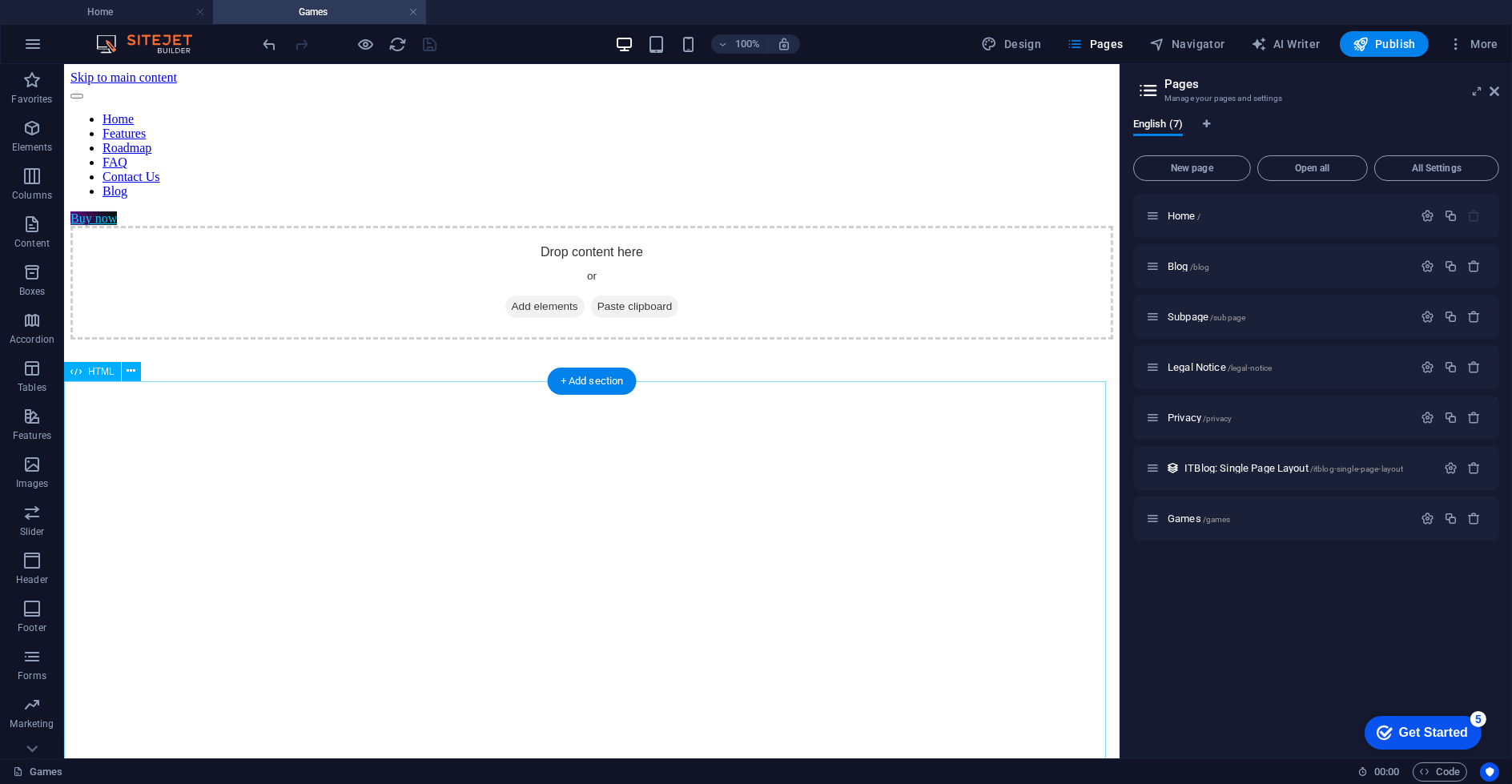
click at [742, 440] on div at bounding box center [592, 661] width 1043 height 644
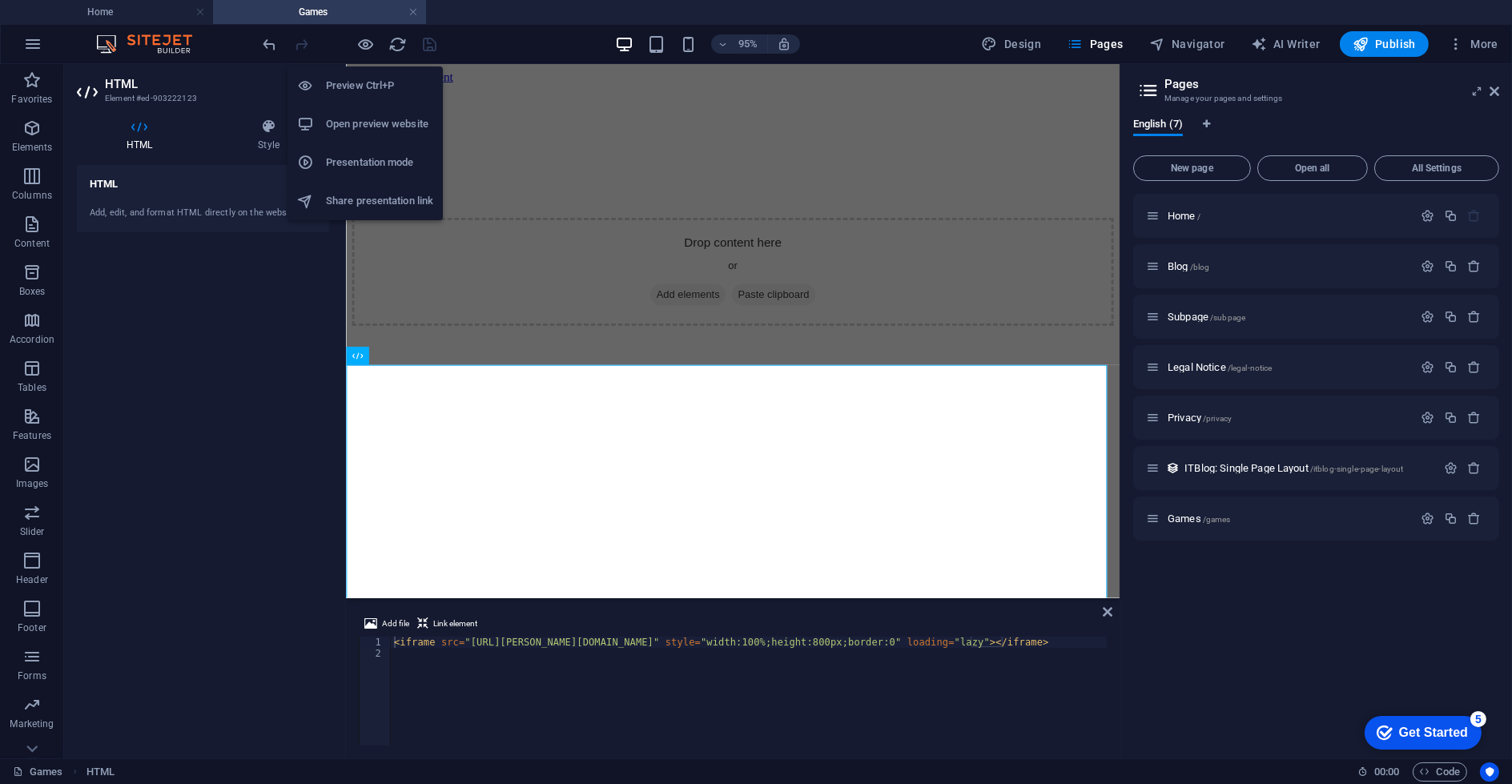
click at [386, 123] on h6 "Open preview website" at bounding box center [380, 124] width 108 height 19
